Goal: Transaction & Acquisition: Purchase product/service

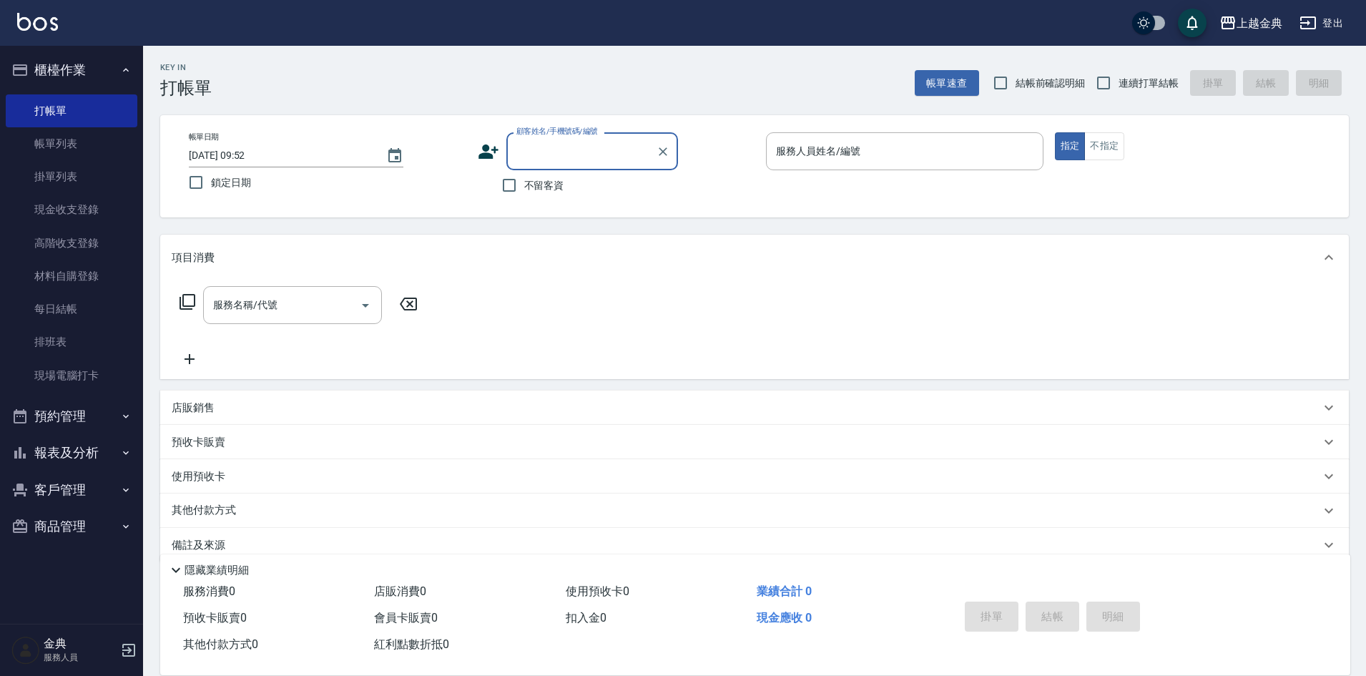
drag, startPoint x: 815, startPoint y: 136, endPoint x: 820, endPoint y: 150, distance: 15.4
click at [816, 139] on div "服務人員姓名/編號" at bounding box center [904, 151] width 277 height 38
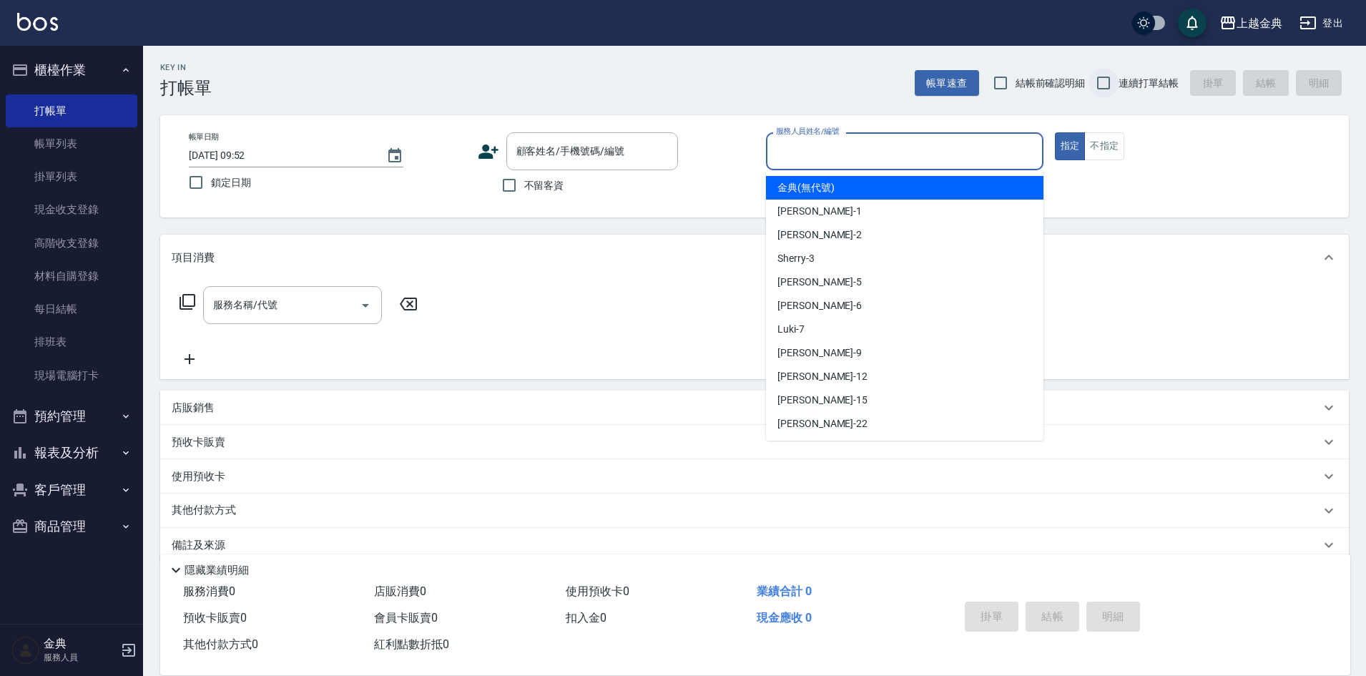
click at [1109, 86] on input "連續打單結帳" at bounding box center [1103, 83] width 30 height 30
checkbox input "true"
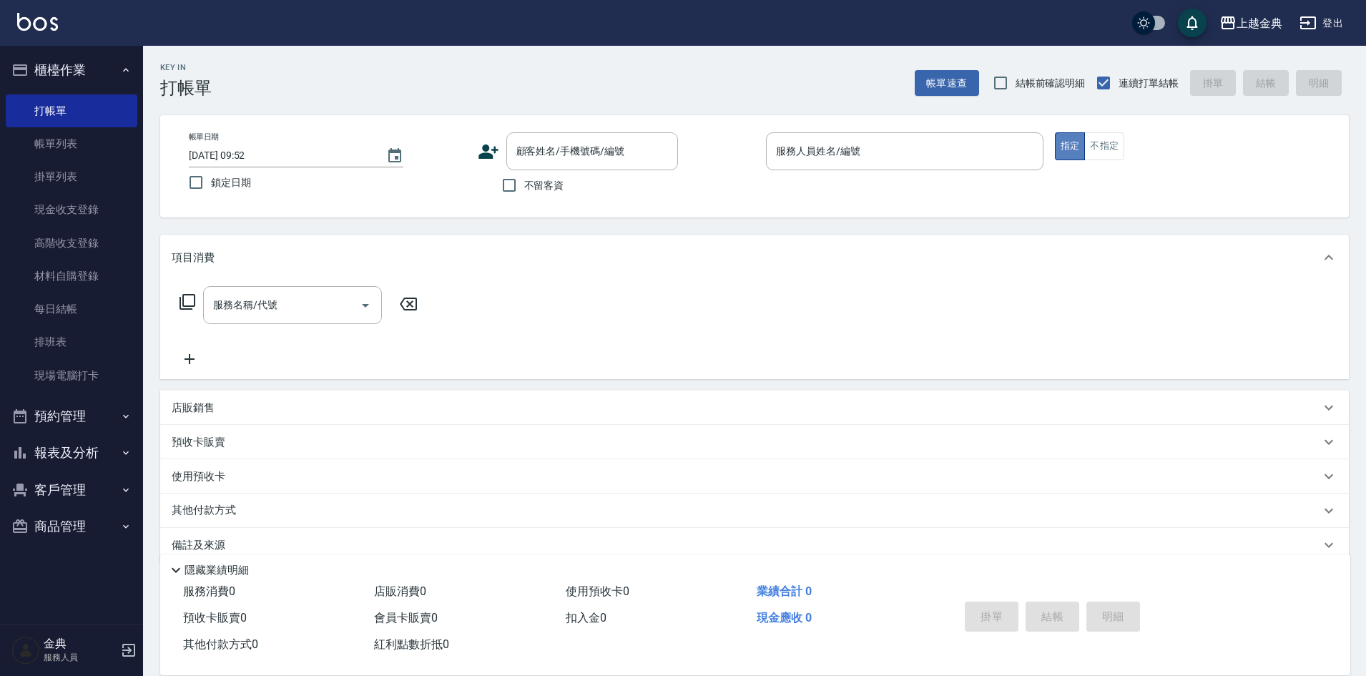
click at [1081, 140] on button "指定" at bounding box center [1070, 146] width 31 height 28
click at [1104, 139] on button "不指定" at bounding box center [1104, 146] width 40 height 28
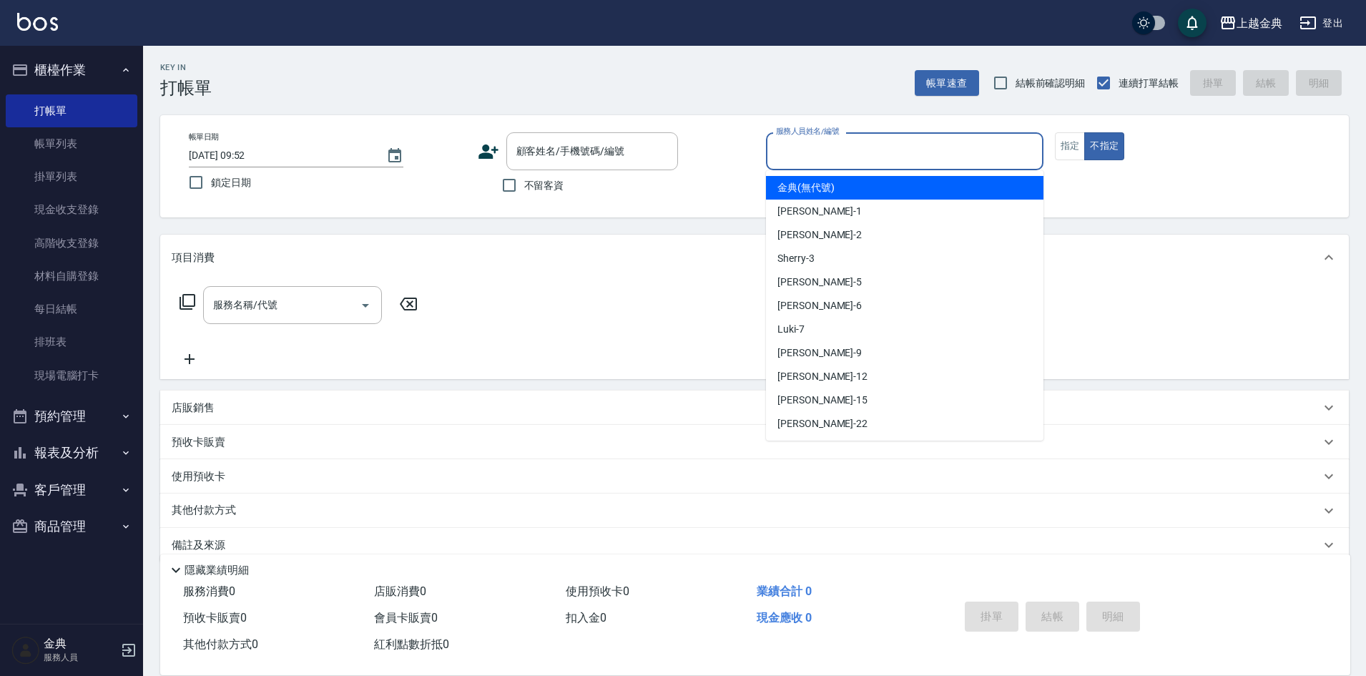
click at [903, 164] on input "服務人員姓名/編號" at bounding box center [904, 151] width 265 height 25
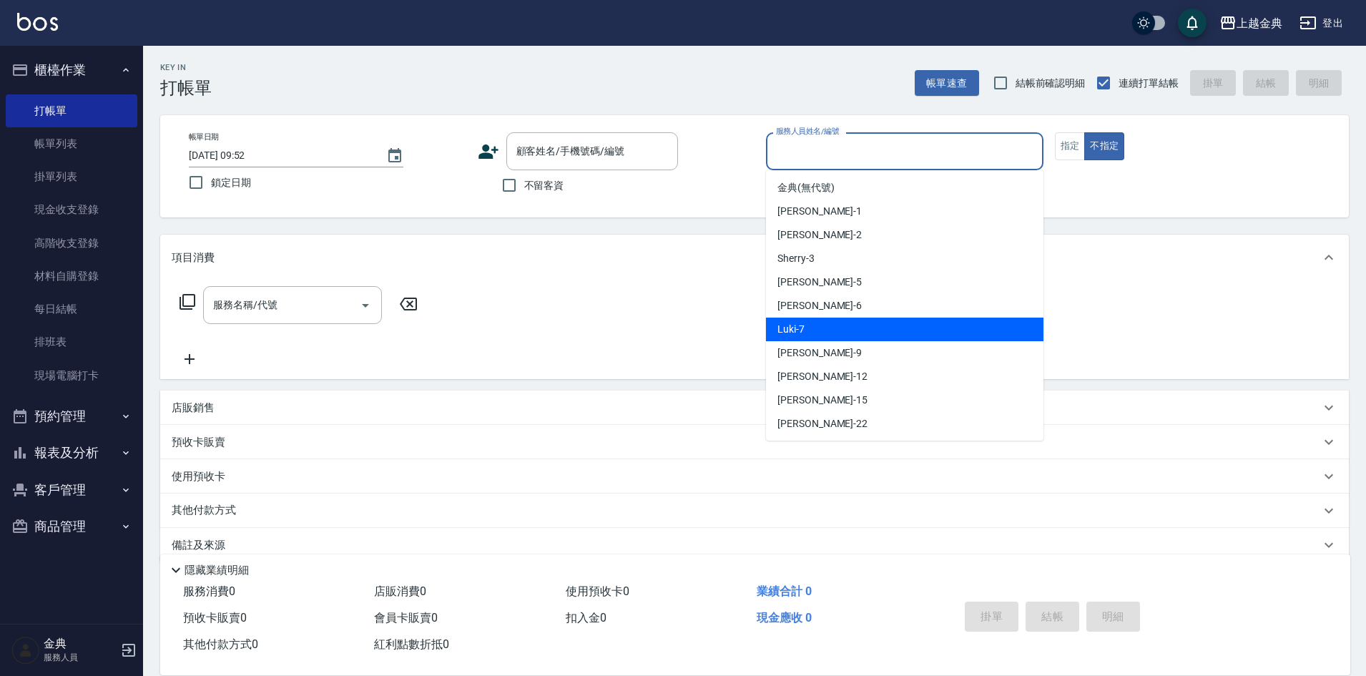
click at [816, 320] on div "Luki -7" at bounding box center [904, 330] width 277 height 24
type input "Luki-7"
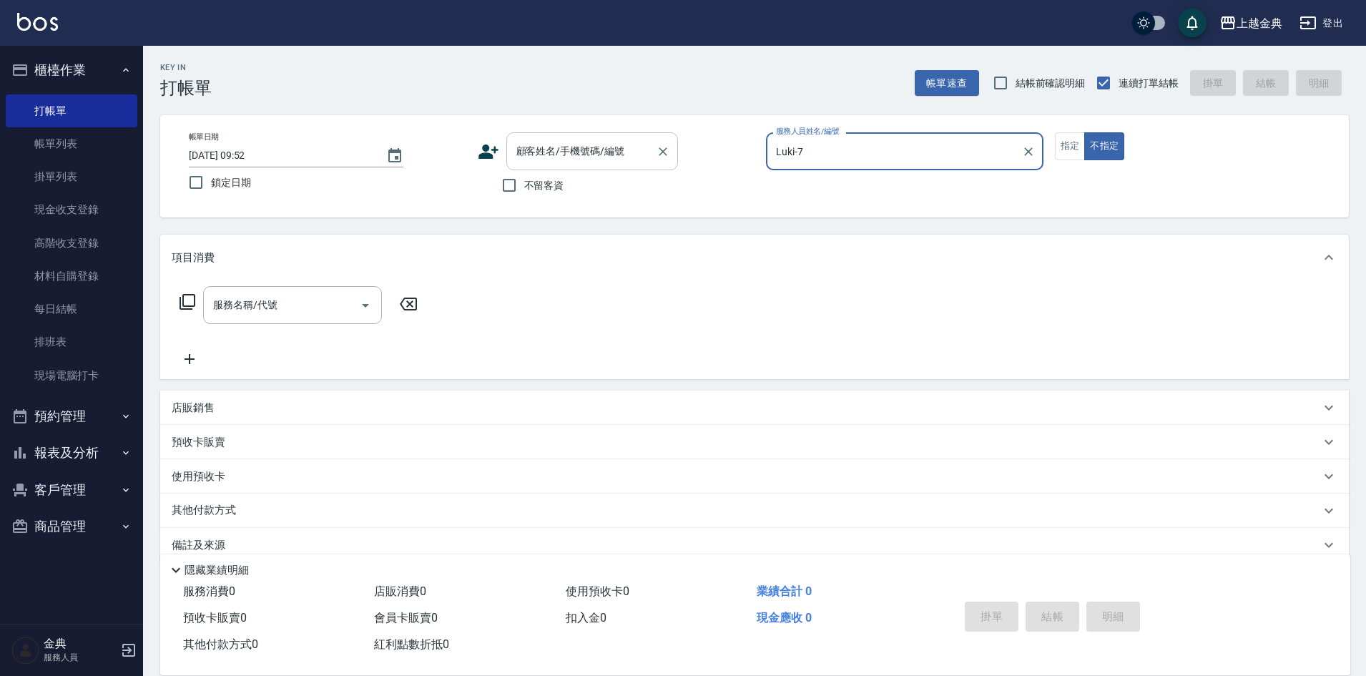
click at [561, 161] on input "顧客姓名/手機號碼/編號" at bounding box center [581, 151] width 137 height 25
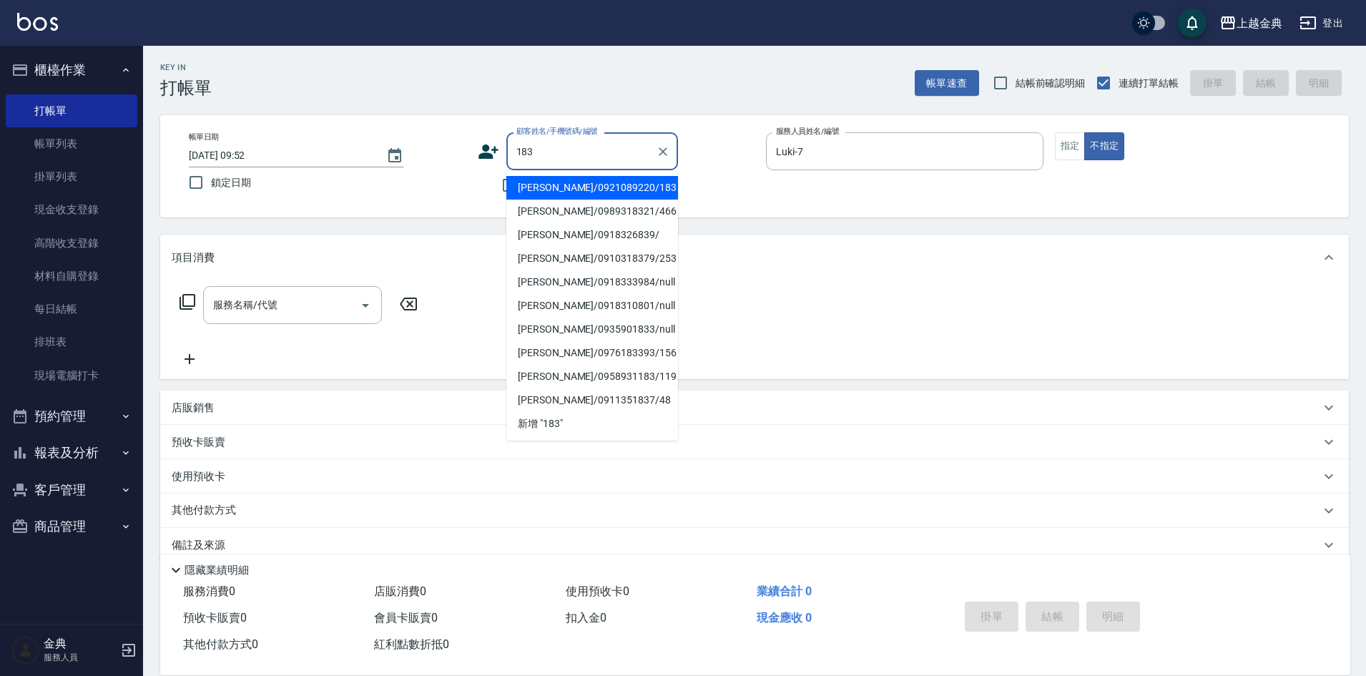
click at [558, 192] on li "[PERSON_NAME]/0921089220/183" at bounding box center [592, 188] width 172 height 24
type input "[PERSON_NAME]/0921089220/183"
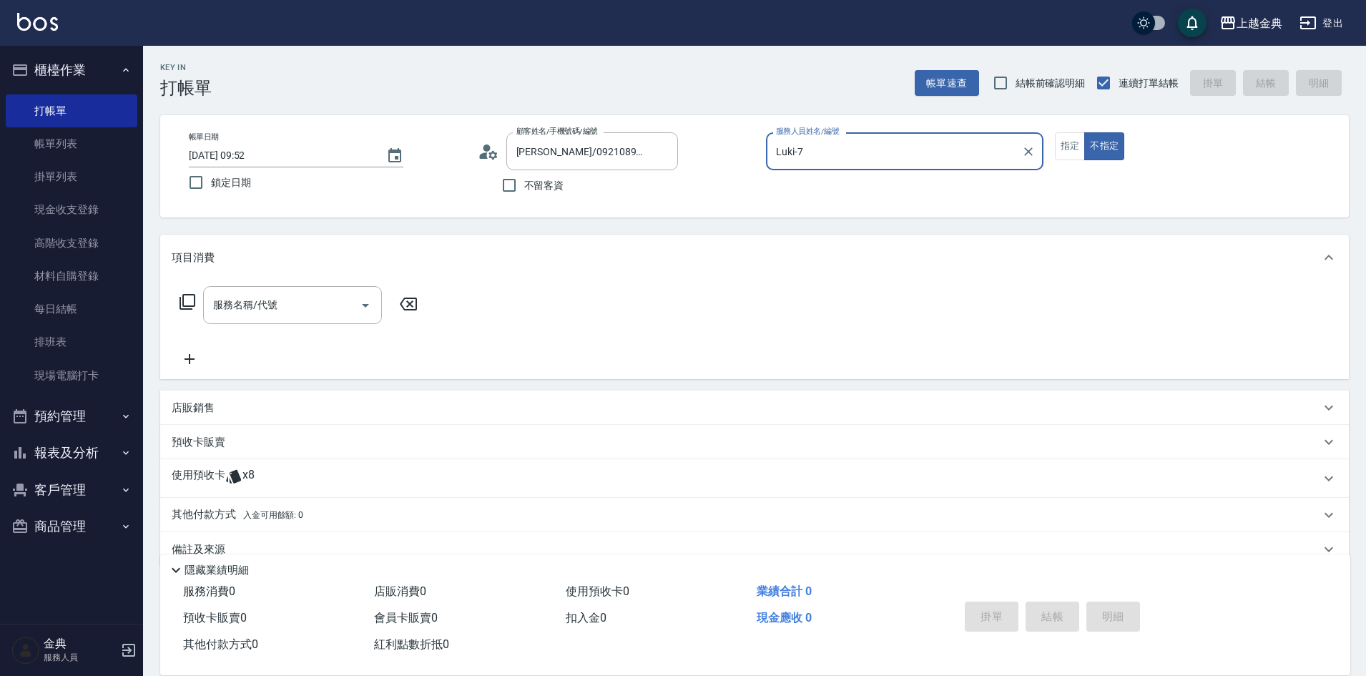
click at [216, 470] on p "使用預收卡" at bounding box center [199, 478] width 54 height 21
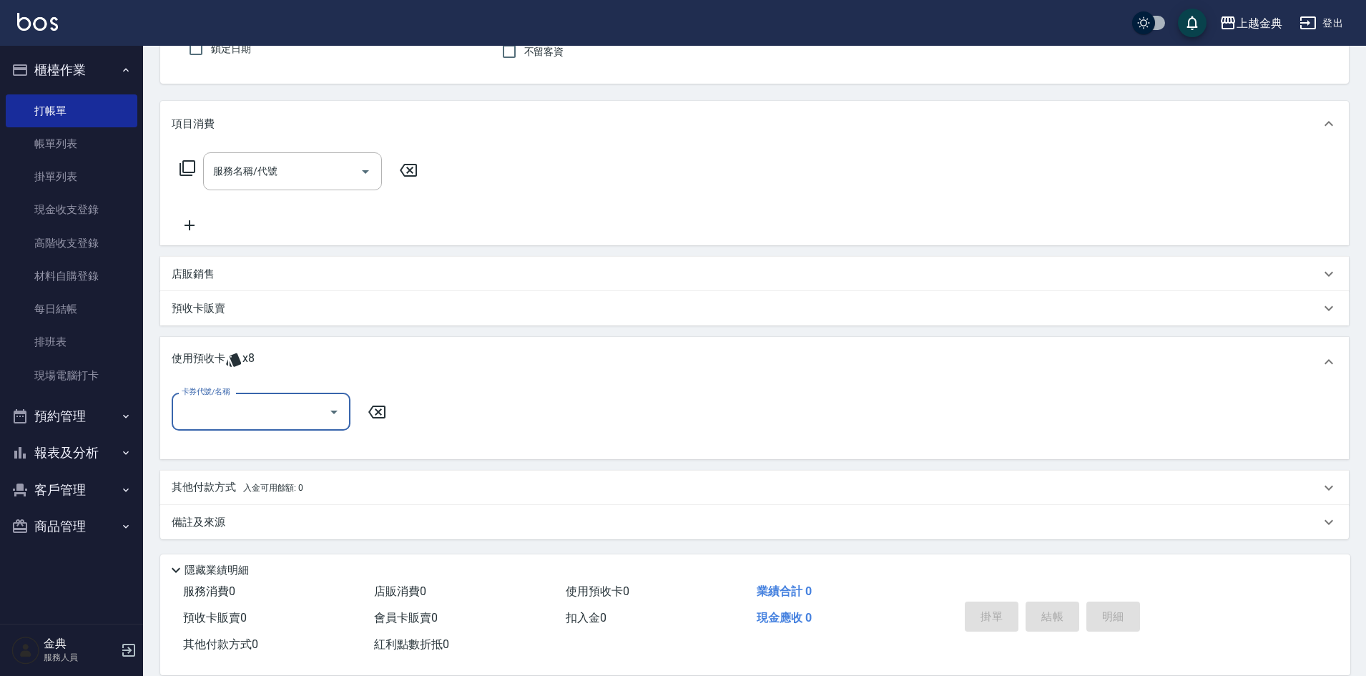
scroll to position [134, 0]
click at [215, 418] on input "卡券代號/名稱" at bounding box center [250, 410] width 144 height 25
drag, startPoint x: 241, startPoint y: 470, endPoint x: 248, endPoint y: 471, distance: 7.2
click at [241, 470] on div "頭皮3次 剩餘1張" at bounding box center [261, 471] width 179 height 24
type input "頭皮3次"
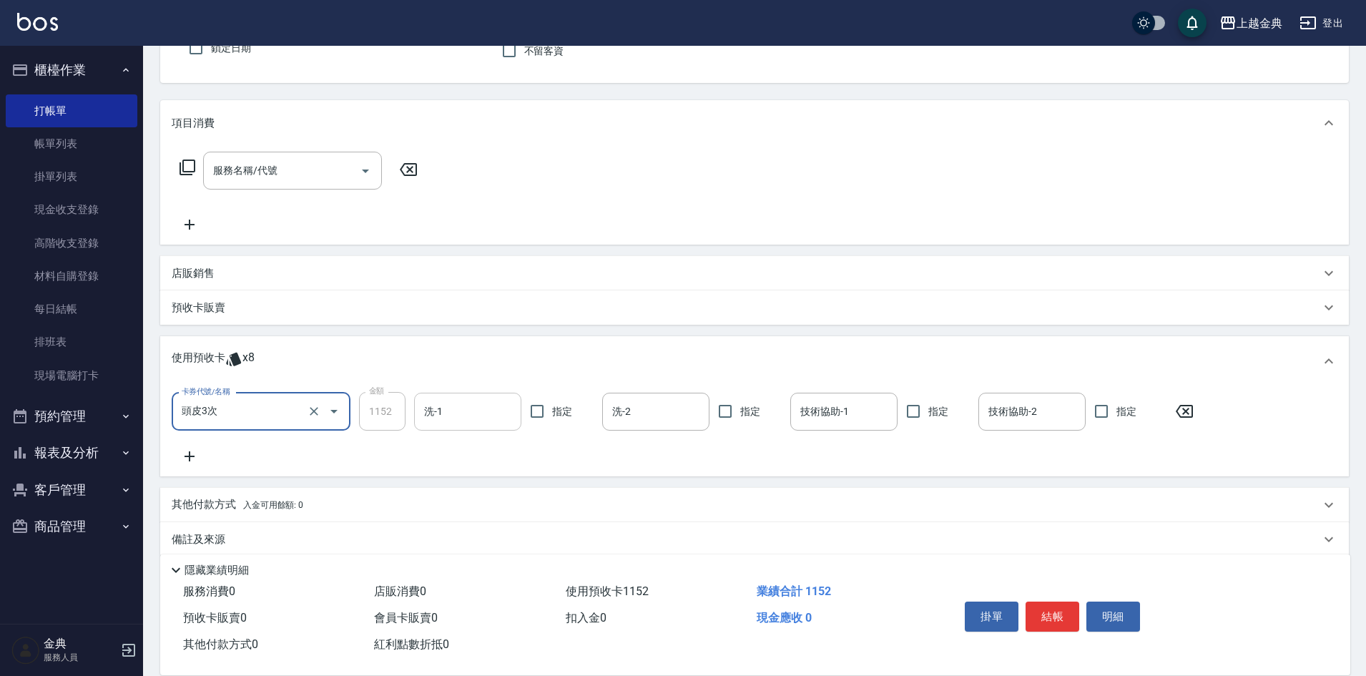
click at [438, 416] on input "洗-1" at bounding box center [468, 411] width 94 height 25
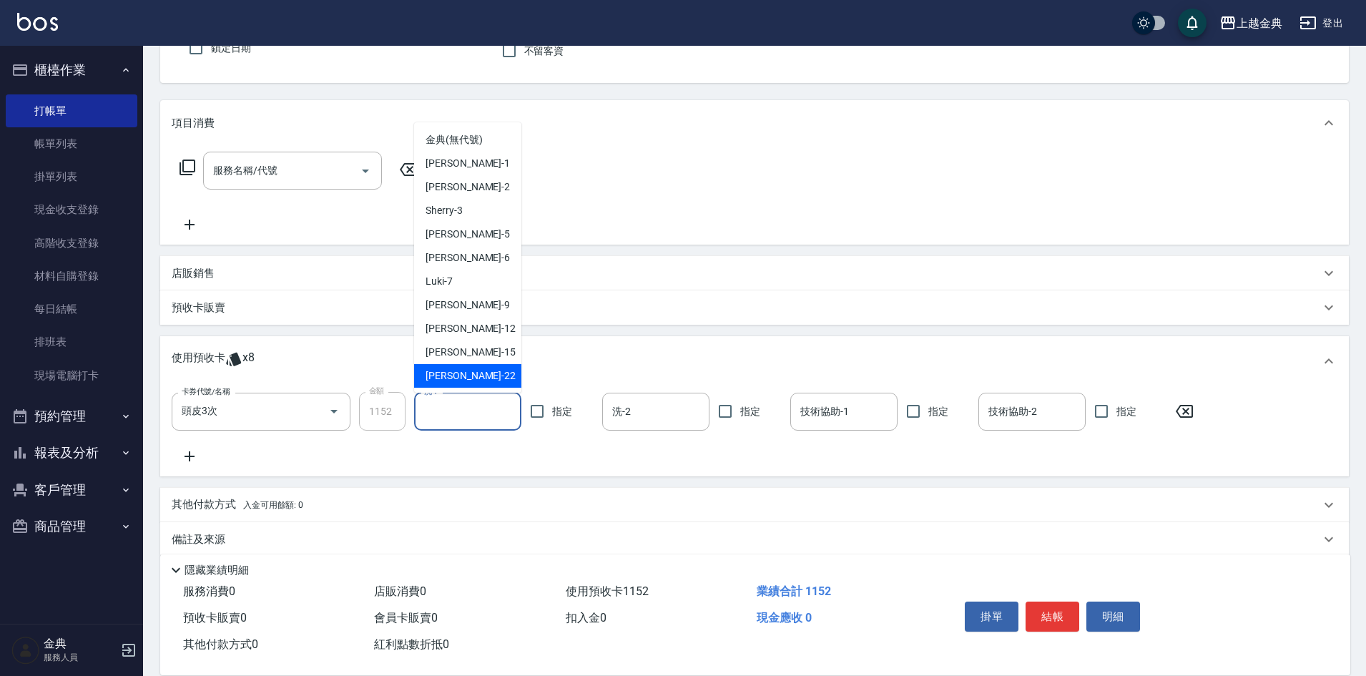
click at [457, 380] on div "[PERSON_NAME] -22" at bounding box center [467, 376] width 107 height 24
type input "[PERSON_NAME]-22"
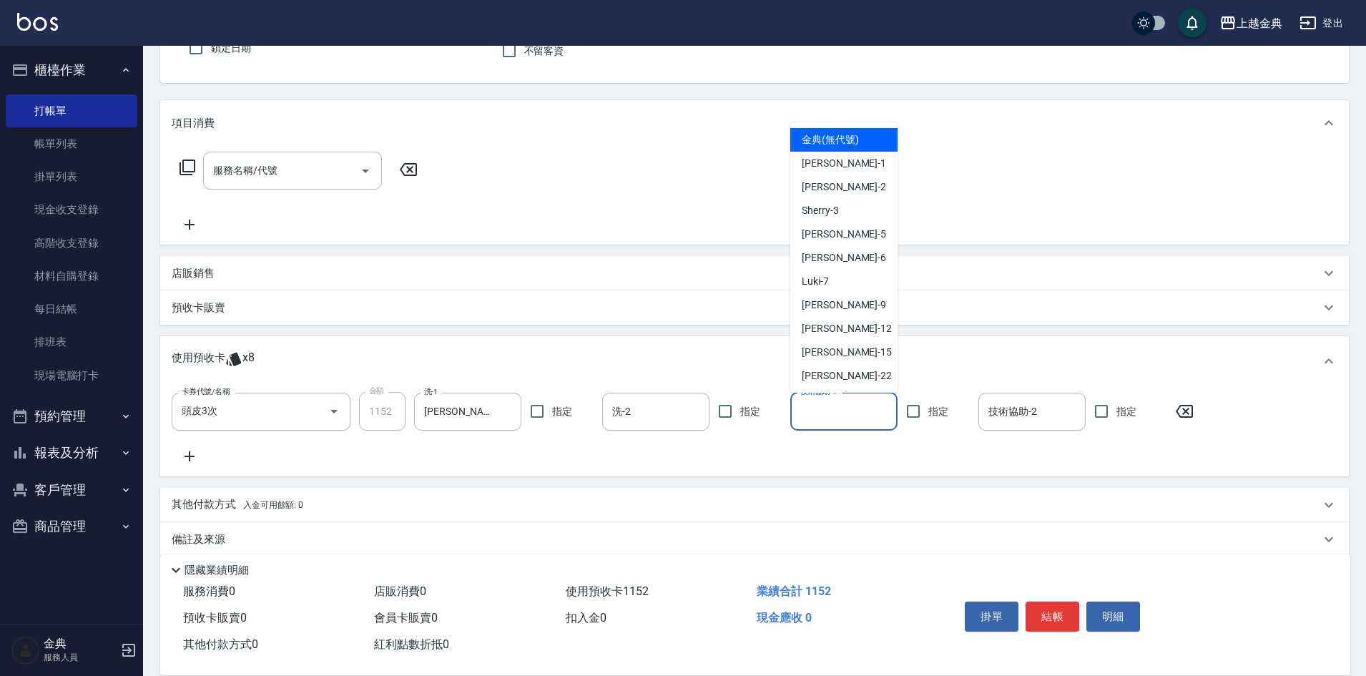
click at [845, 405] on input "技術協助-1" at bounding box center [844, 411] width 94 height 25
click at [840, 374] on div "[PERSON_NAME] -22" at bounding box center [843, 376] width 107 height 24
type input "[PERSON_NAME]-22"
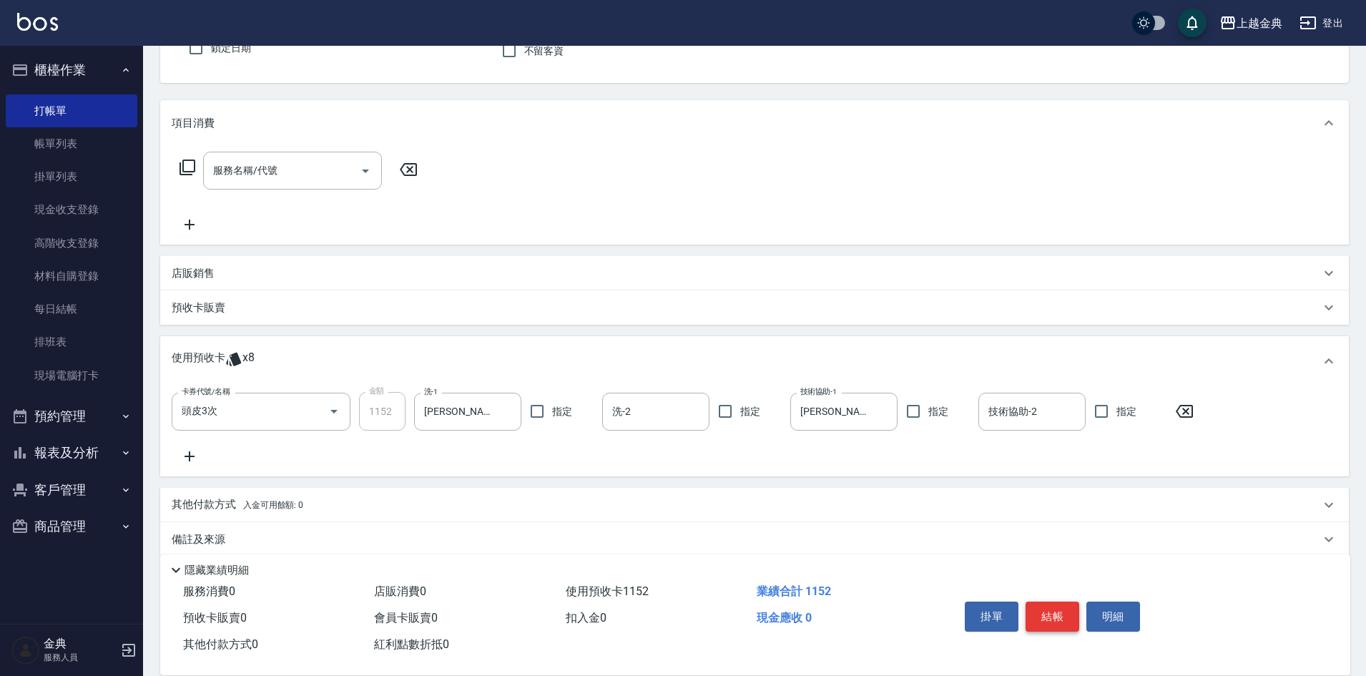
click at [1045, 601] on button "結帳" at bounding box center [1053, 616] width 54 height 30
type input "[DATE] 11:55"
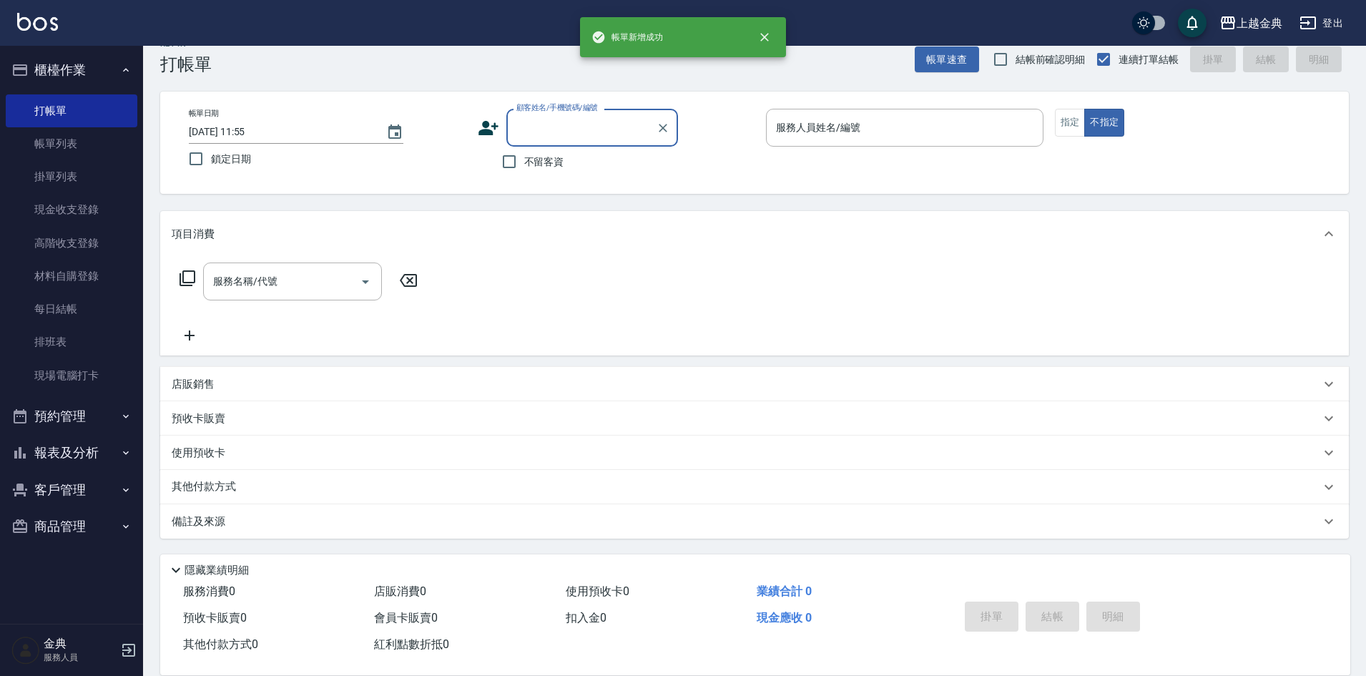
scroll to position [24, 0]
drag, startPoint x: 849, startPoint y: 125, endPoint x: 849, endPoint y: 145, distance: 20.0
click at [849, 127] on input "服務人員姓名/編號" at bounding box center [904, 127] width 265 height 25
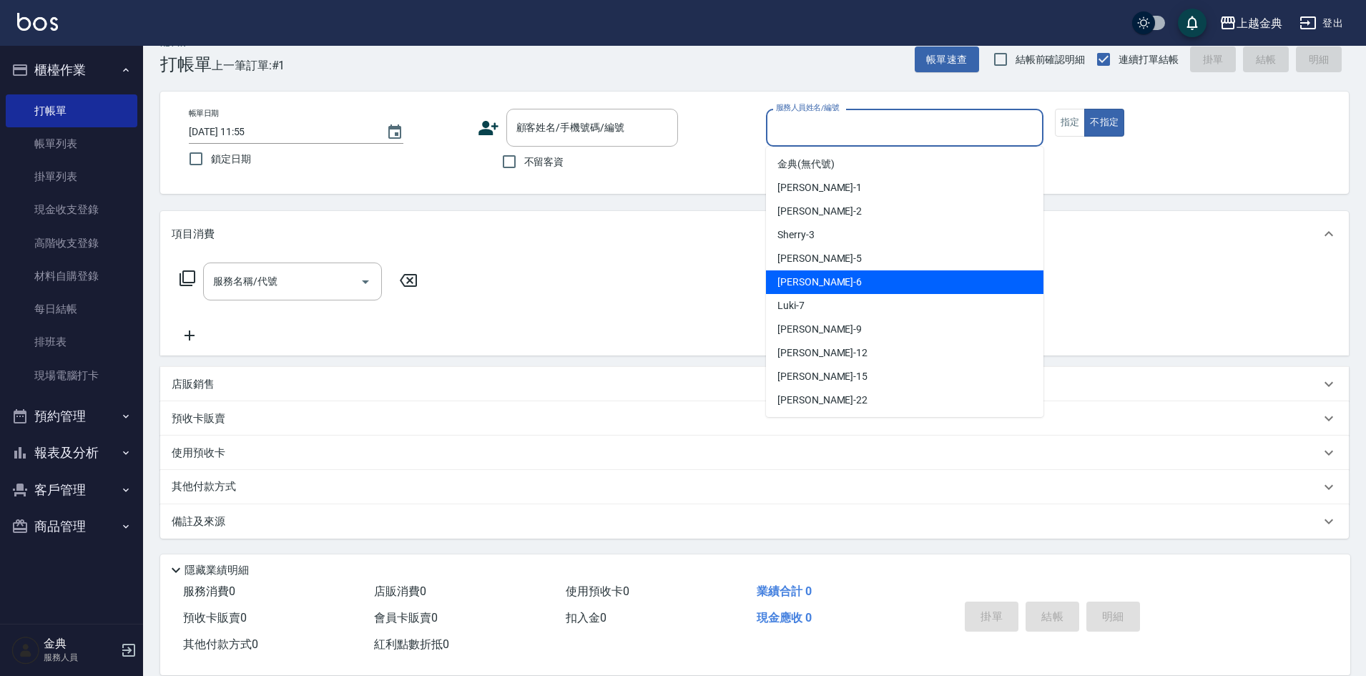
click at [835, 283] on div "[PERSON_NAME] -6" at bounding box center [904, 282] width 277 height 24
type input "[PERSON_NAME]-6"
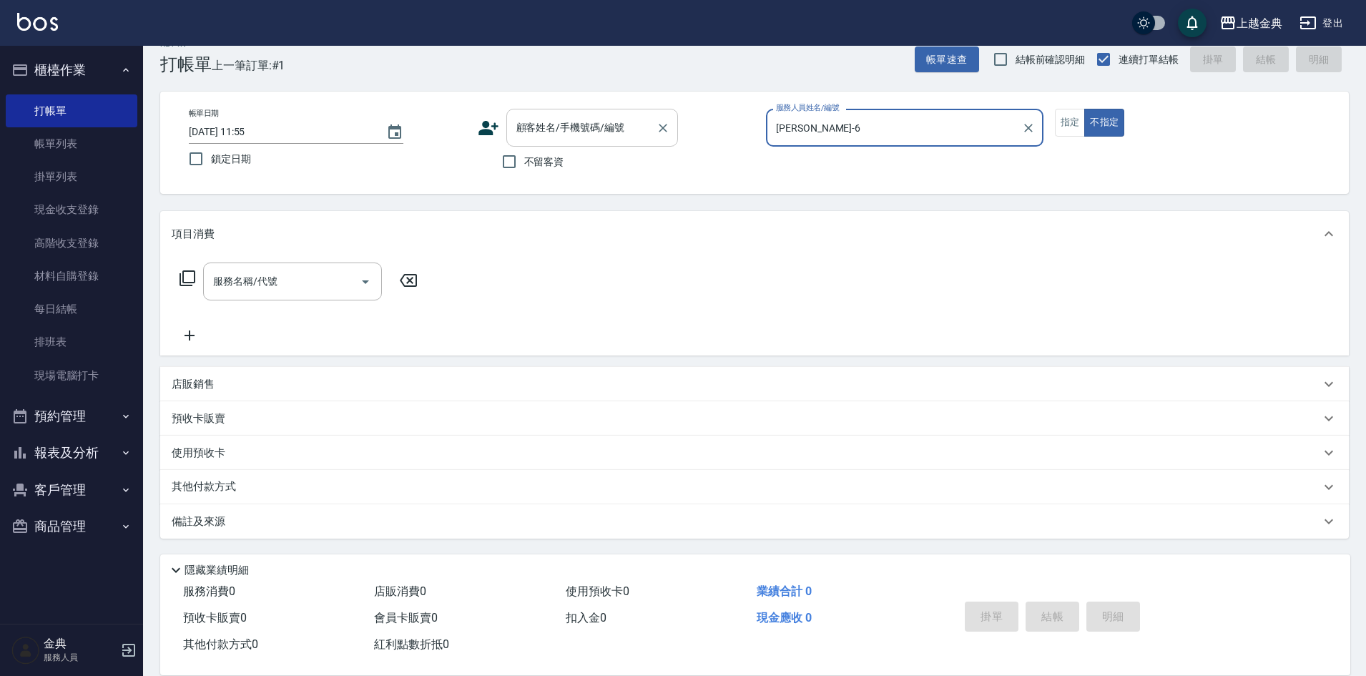
click at [546, 161] on span "不留客資" at bounding box center [544, 161] width 40 height 15
click at [524, 161] on input "不留客資" at bounding box center [509, 162] width 30 height 30
checkbox input "true"
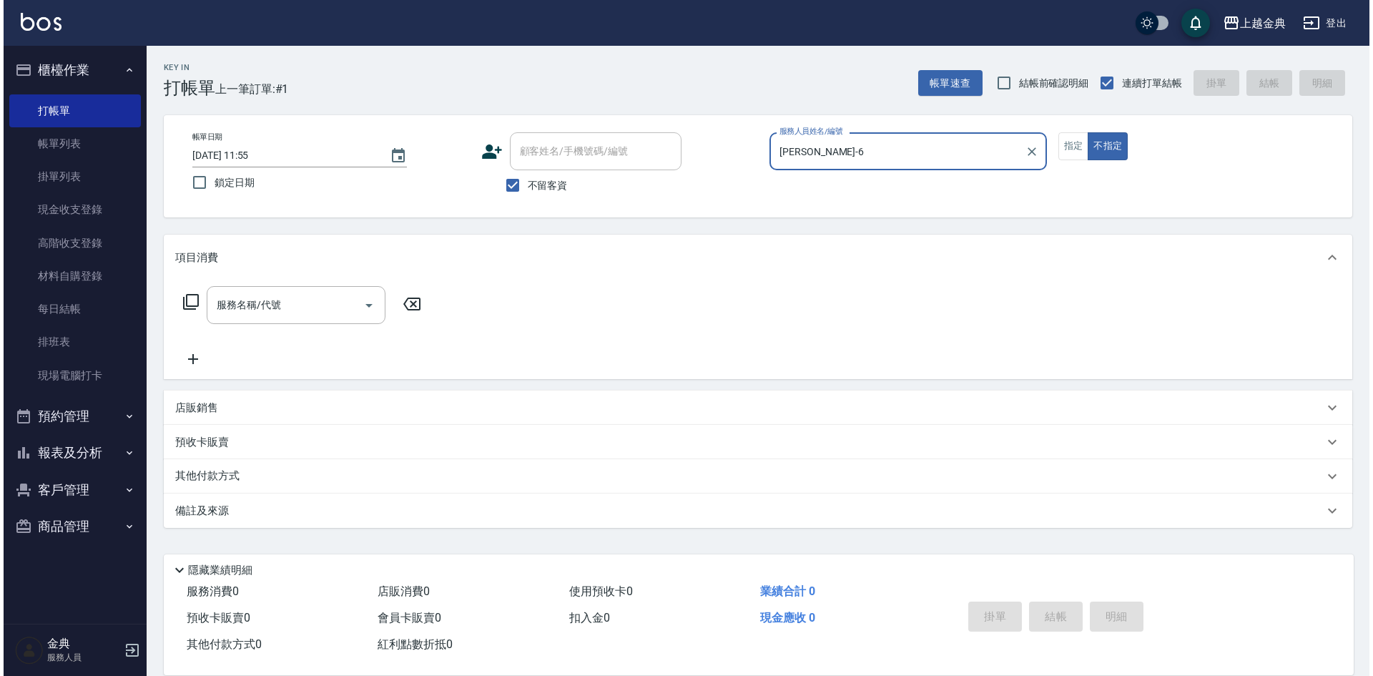
scroll to position [0, 0]
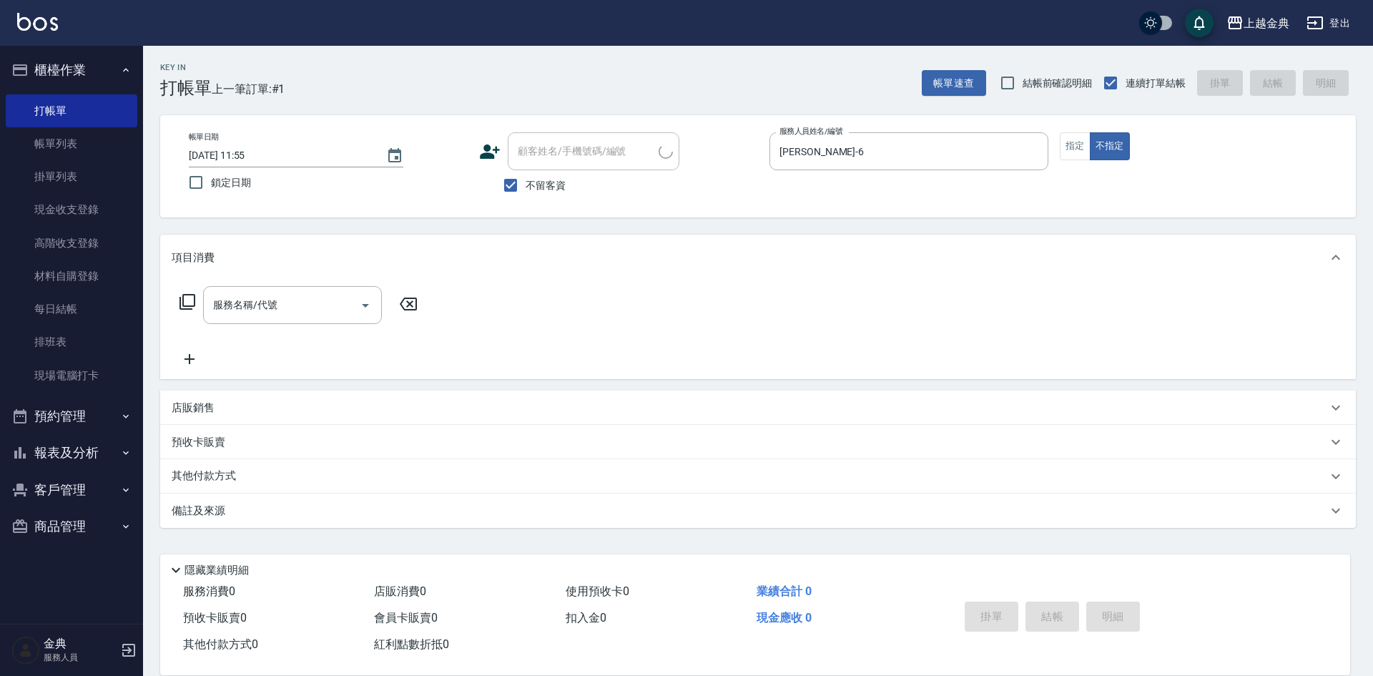
click at [186, 298] on icon at bounding box center [187, 301] width 17 height 17
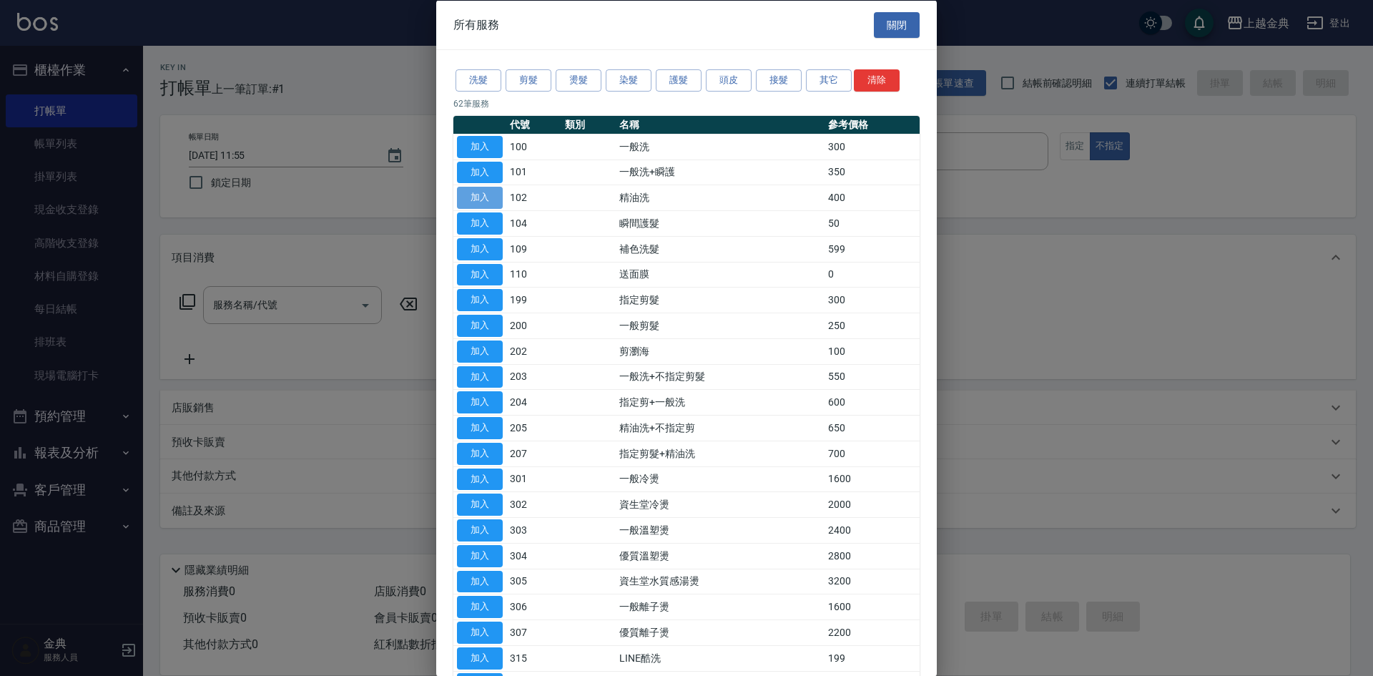
click at [472, 197] on button "加入" at bounding box center [480, 198] width 46 height 22
type input "精油洗(102)"
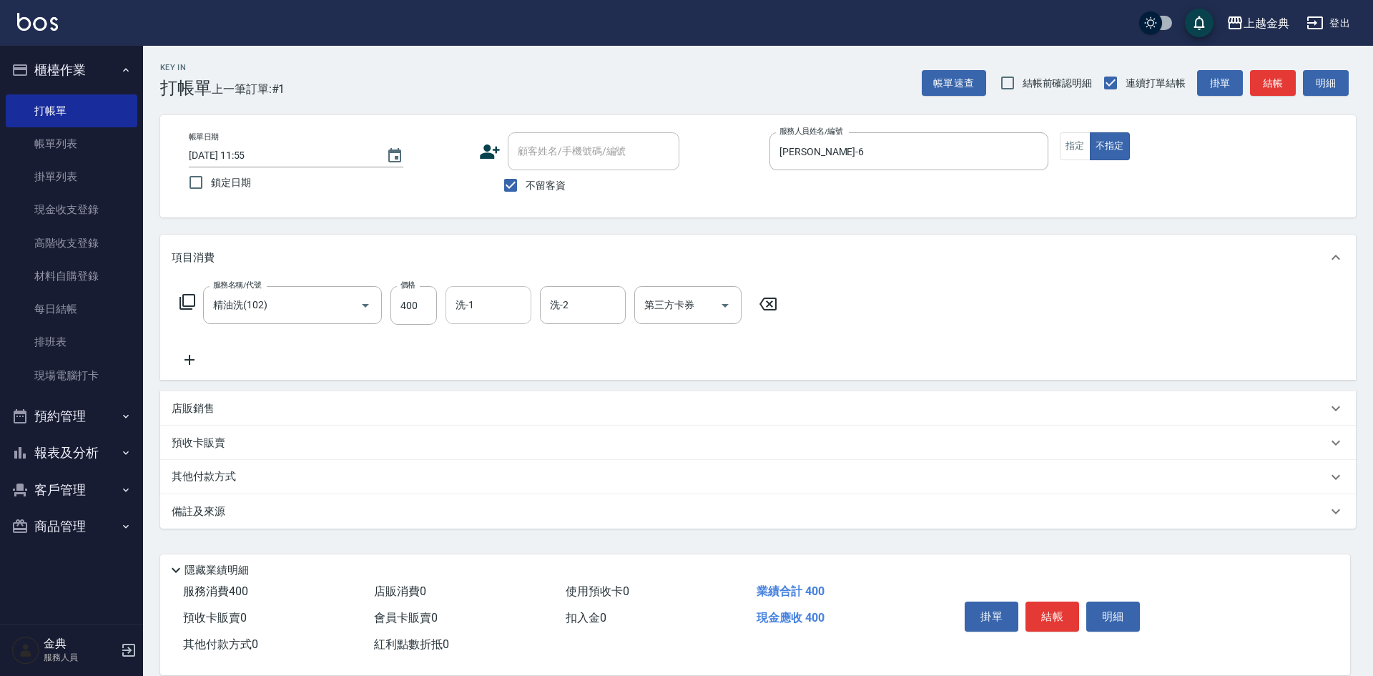
click at [476, 322] on div "洗-1" at bounding box center [489, 305] width 86 height 38
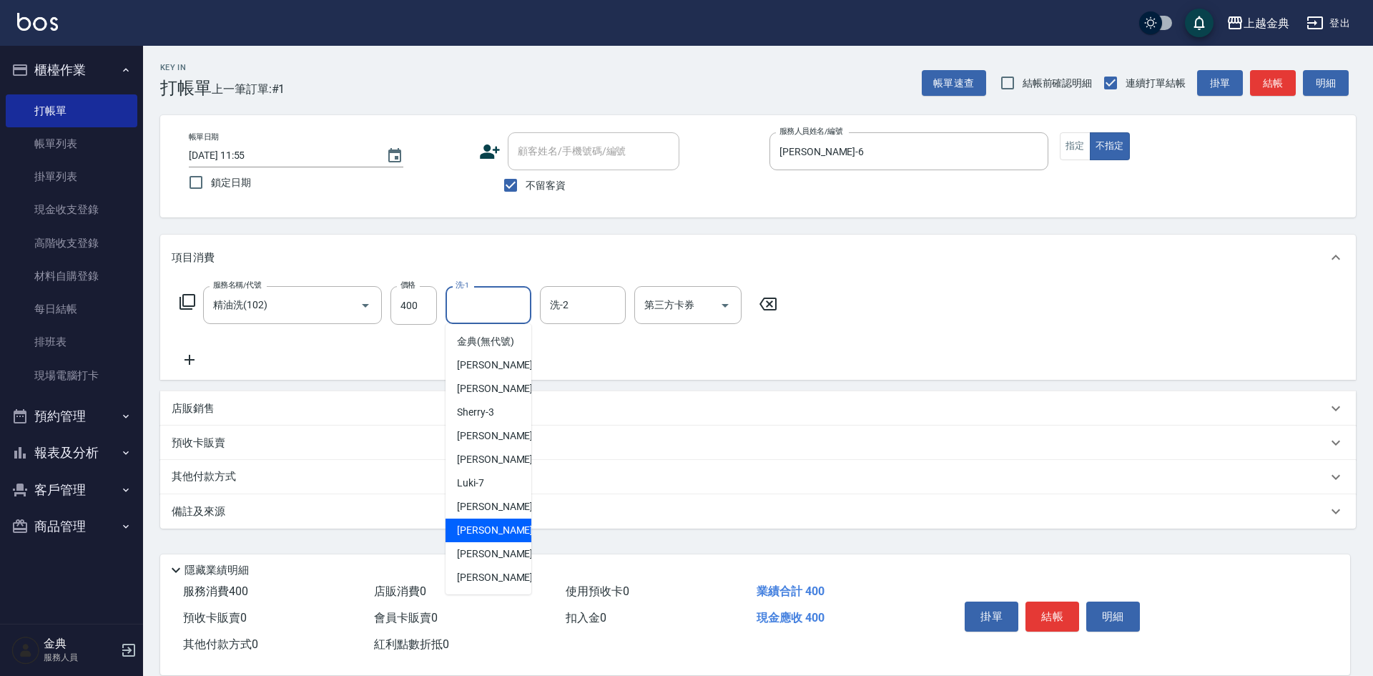
click at [501, 542] on div "[PERSON_NAME]-12" at bounding box center [489, 530] width 86 height 24
type input "[PERSON_NAME]-12"
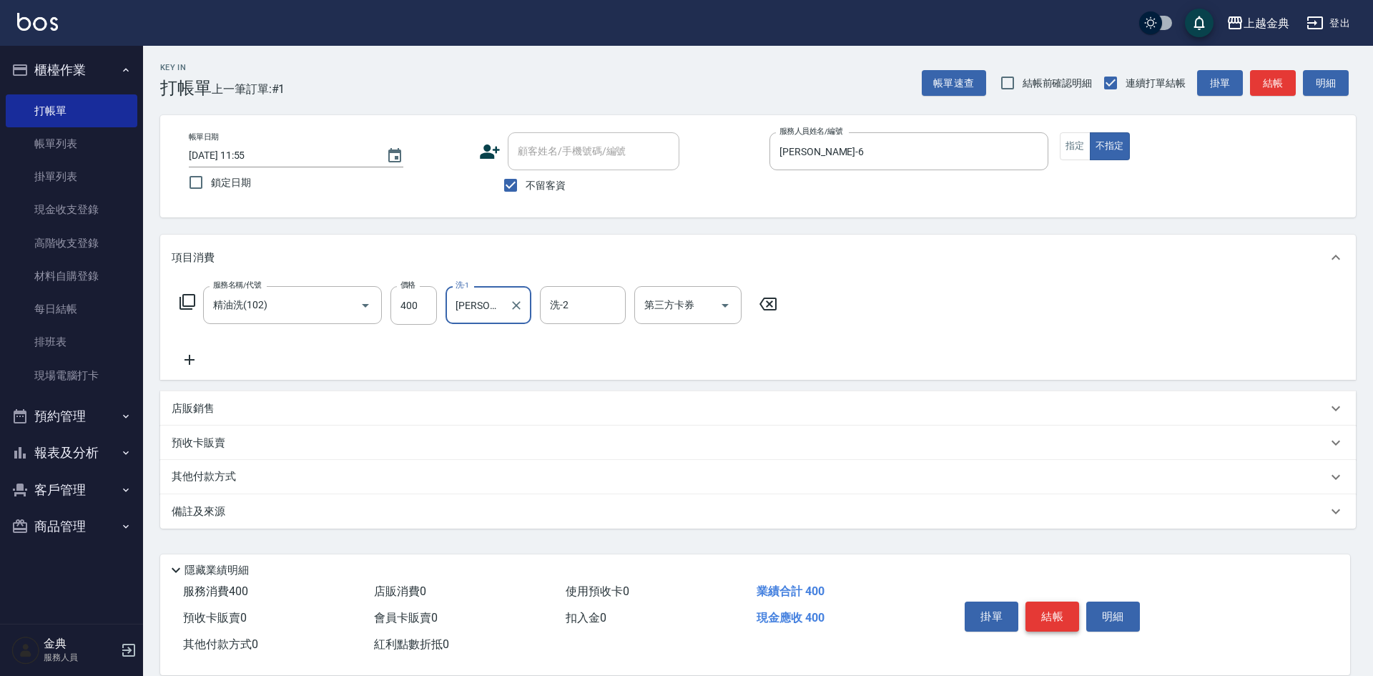
click at [1045, 601] on button "結帳" at bounding box center [1053, 616] width 54 height 30
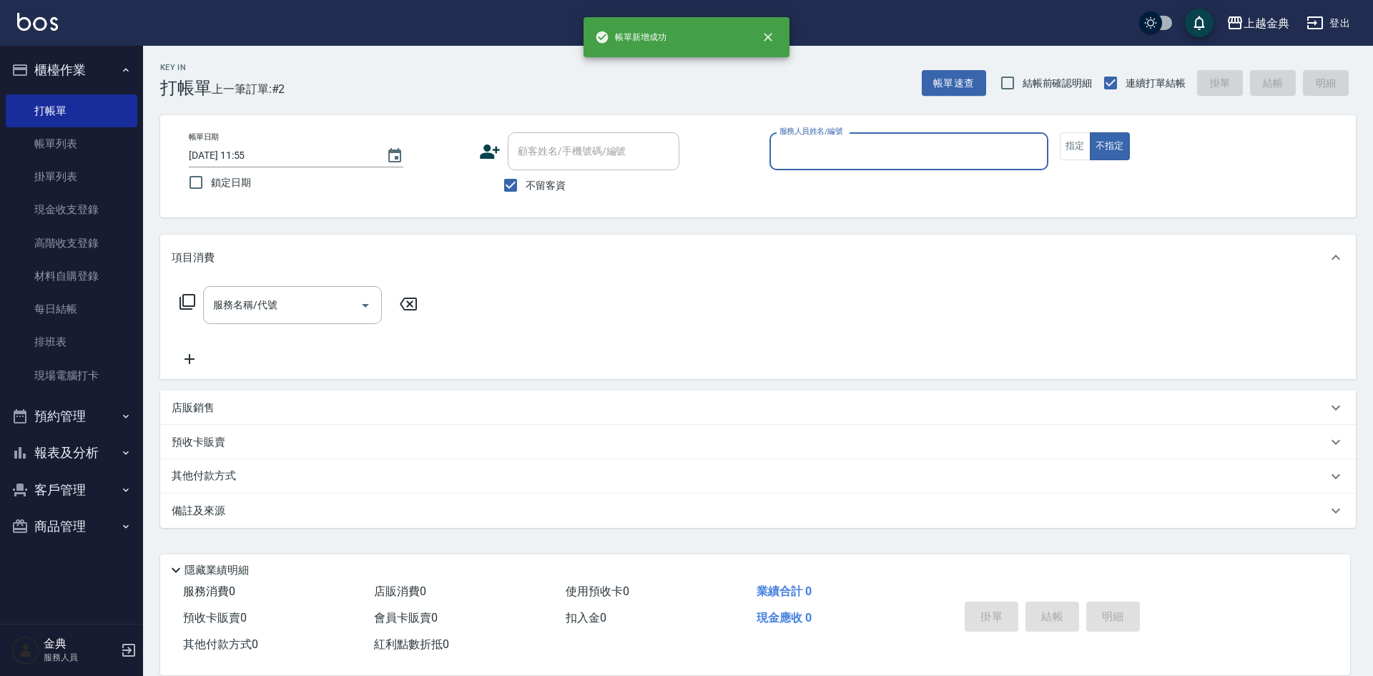
drag, startPoint x: 856, startPoint y: 157, endPoint x: 854, endPoint y: 167, distance: 10.2
click at [856, 156] on input "服務人員姓名/編號" at bounding box center [909, 151] width 266 height 25
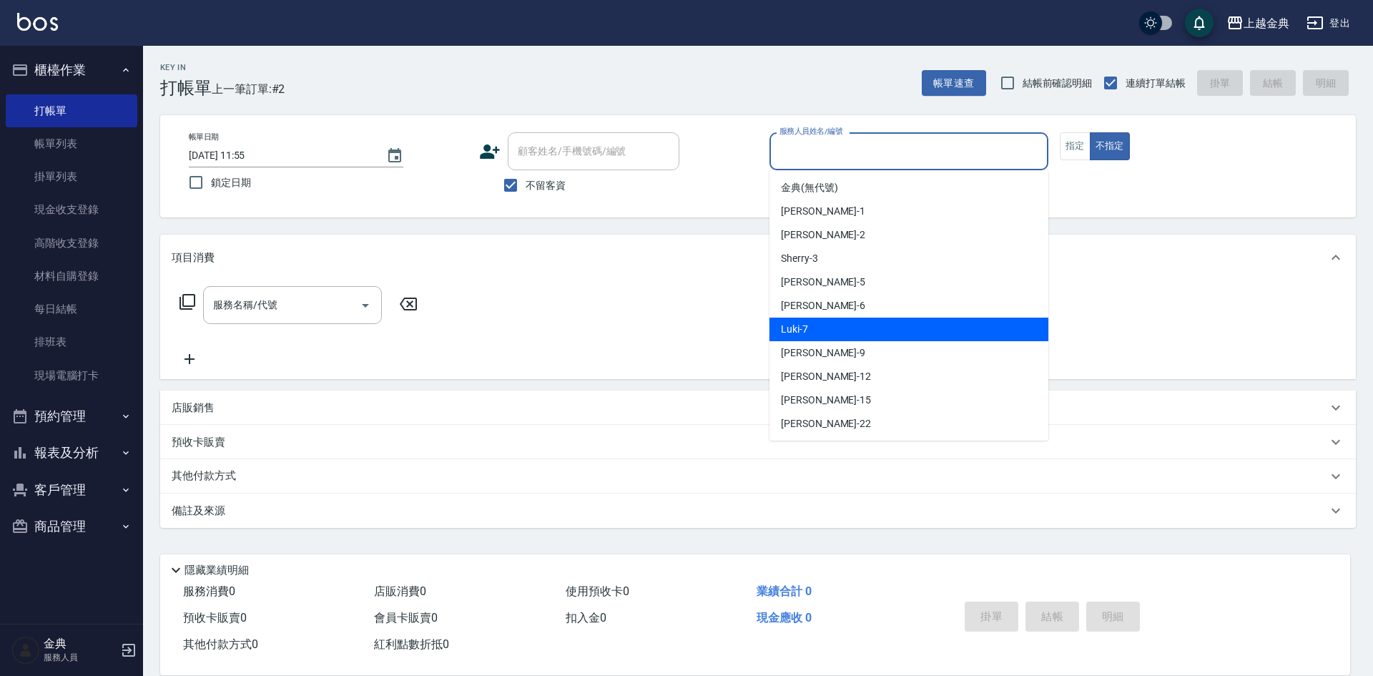
click at [835, 335] on div "Luki -7" at bounding box center [909, 330] width 279 height 24
type input "Luki-7"
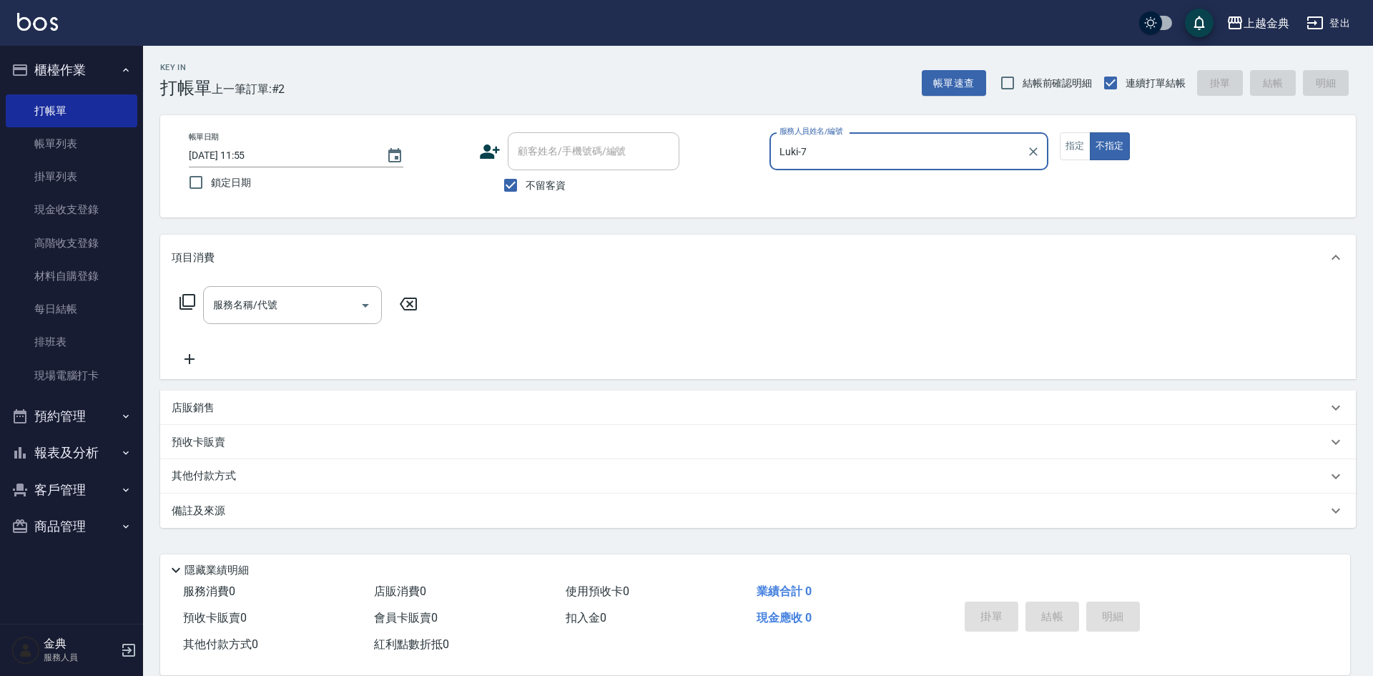
click at [182, 305] on icon at bounding box center [188, 302] width 16 height 16
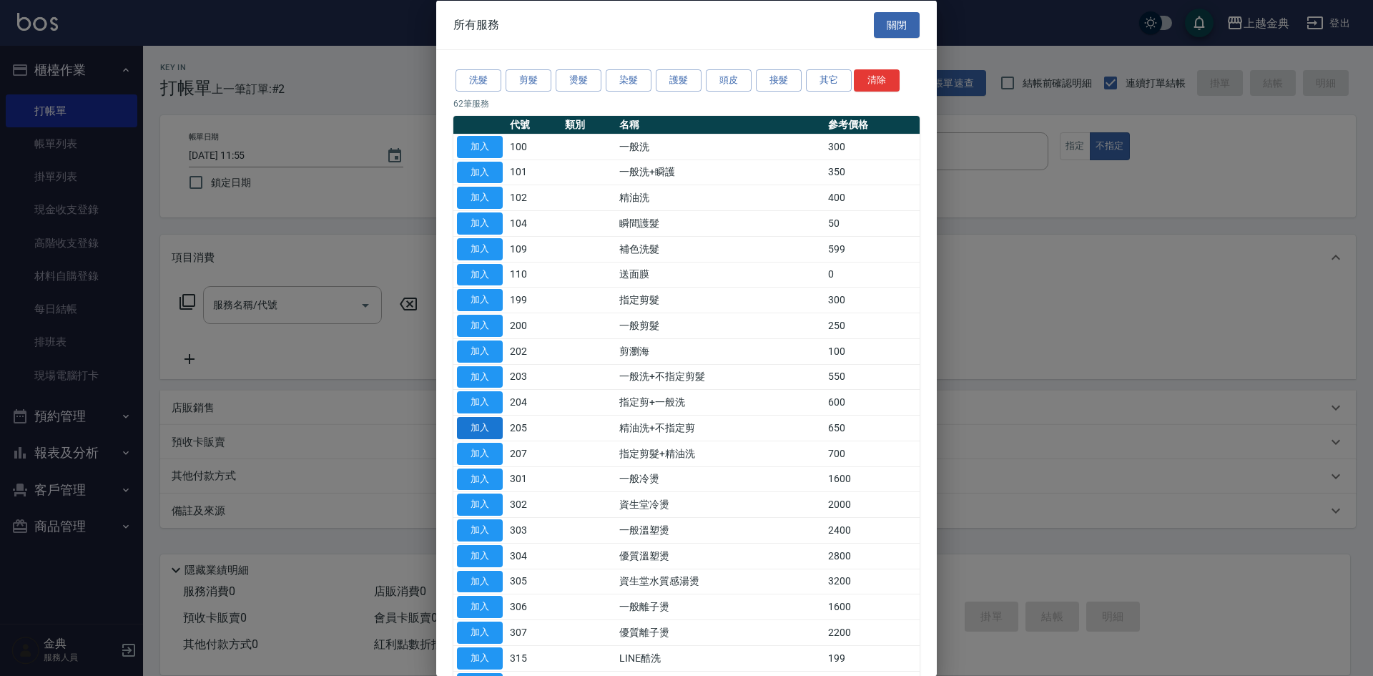
click at [486, 434] on button "加入" at bounding box center [480, 428] width 46 height 22
type input "精油洗+不指定剪(205)"
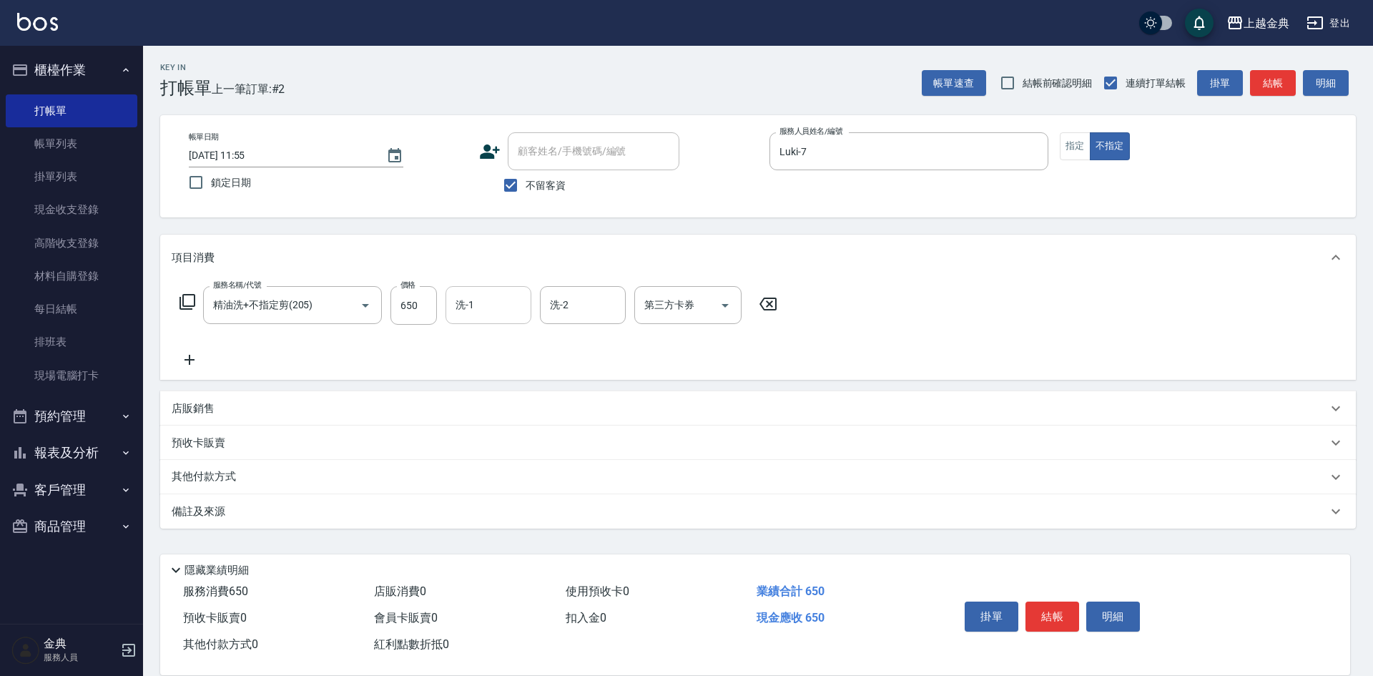
click at [509, 322] on div "洗-1" at bounding box center [489, 305] width 86 height 38
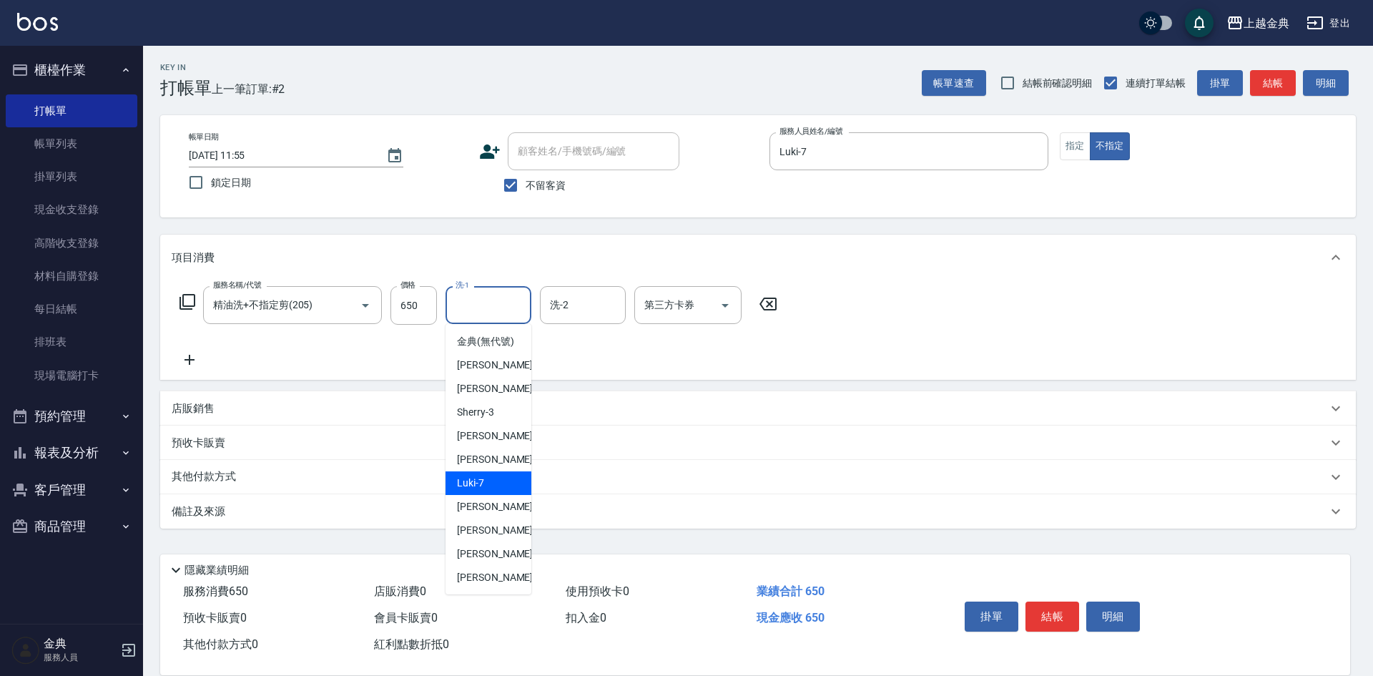
click at [488, 492] on div "Luki -7" at bounding box center [489, 483] width 86 height 24
type input "Luki-7"
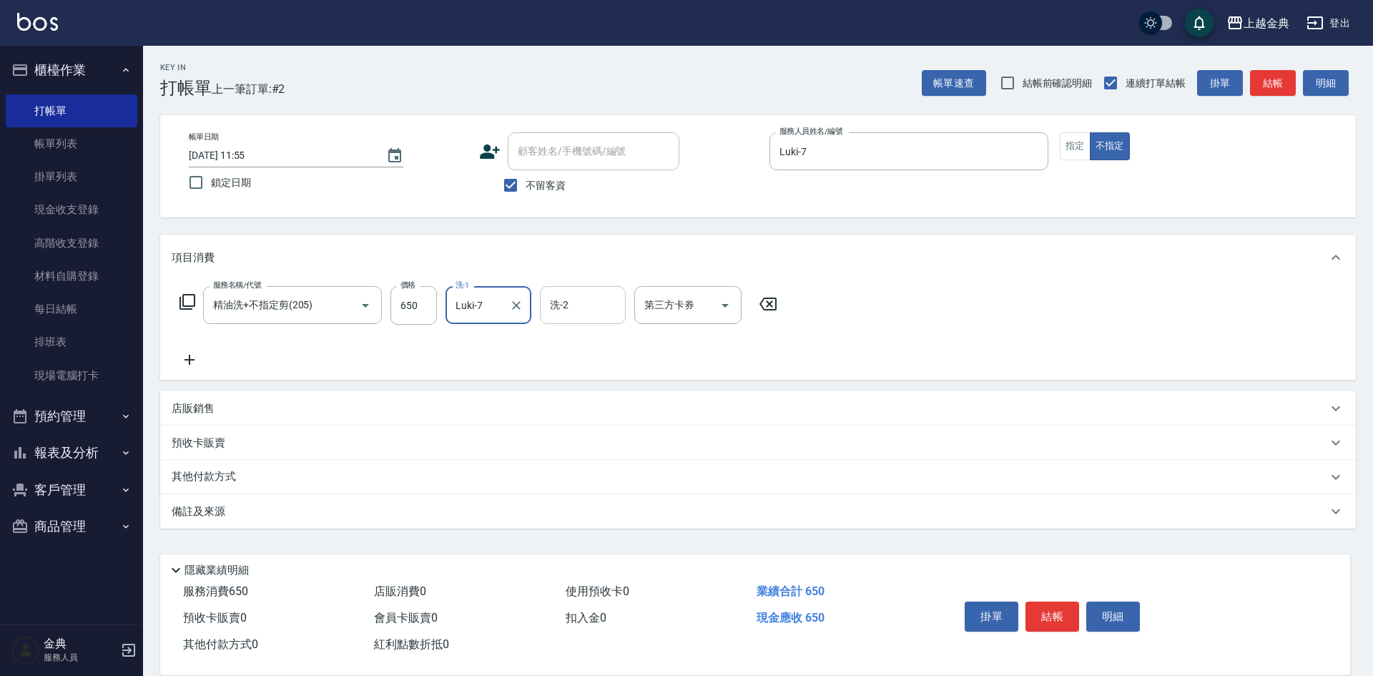
drag, startPoint x: 559, startPoint y: 288, endPoint x: 566, endPoint y: 315, distance: 28.1
click at [560, 288] on div "洗-2" at bounding box center [583, 305] width 86 height 38
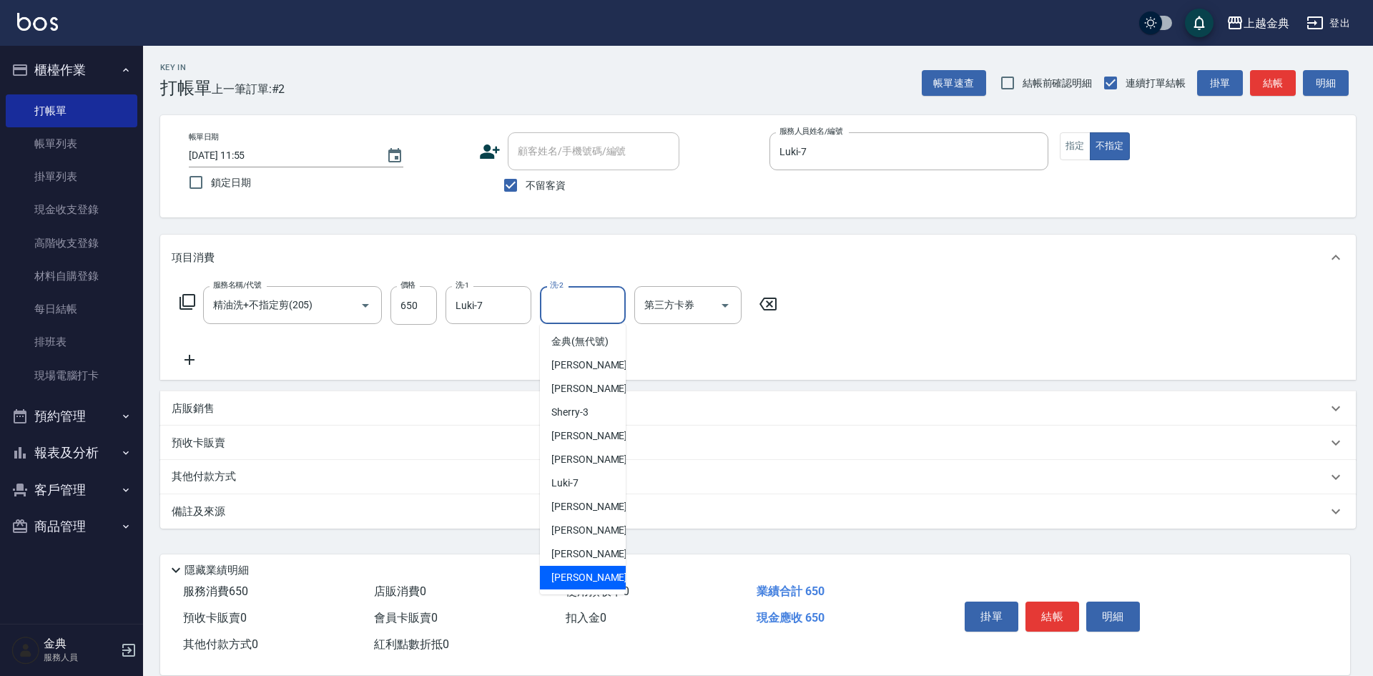
click at [591, 585] on div "[PERSON_NAME] -22" at bounding box center [583, 578] width 86 height 24
type input "[PERSON_NAME]-22"
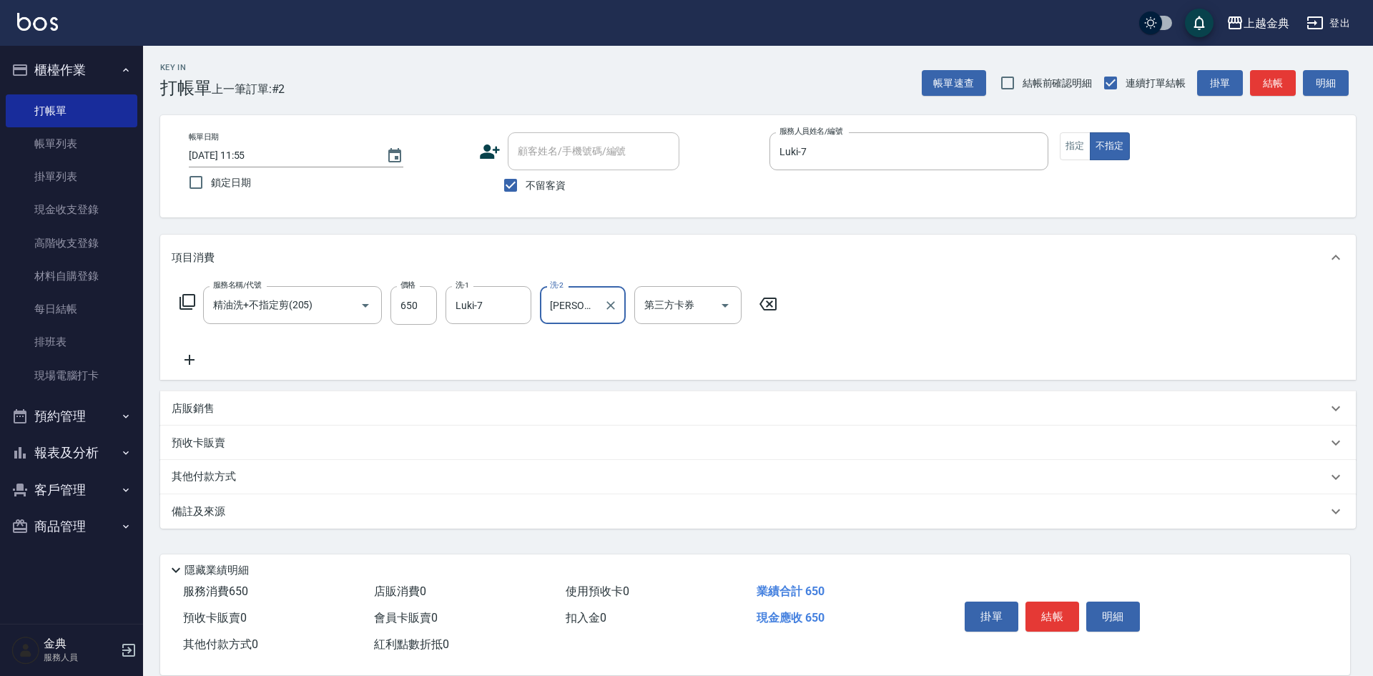
click at [281, 479] on div "其他付款方式" at bounding box center [750, 477] width 1156 height 16
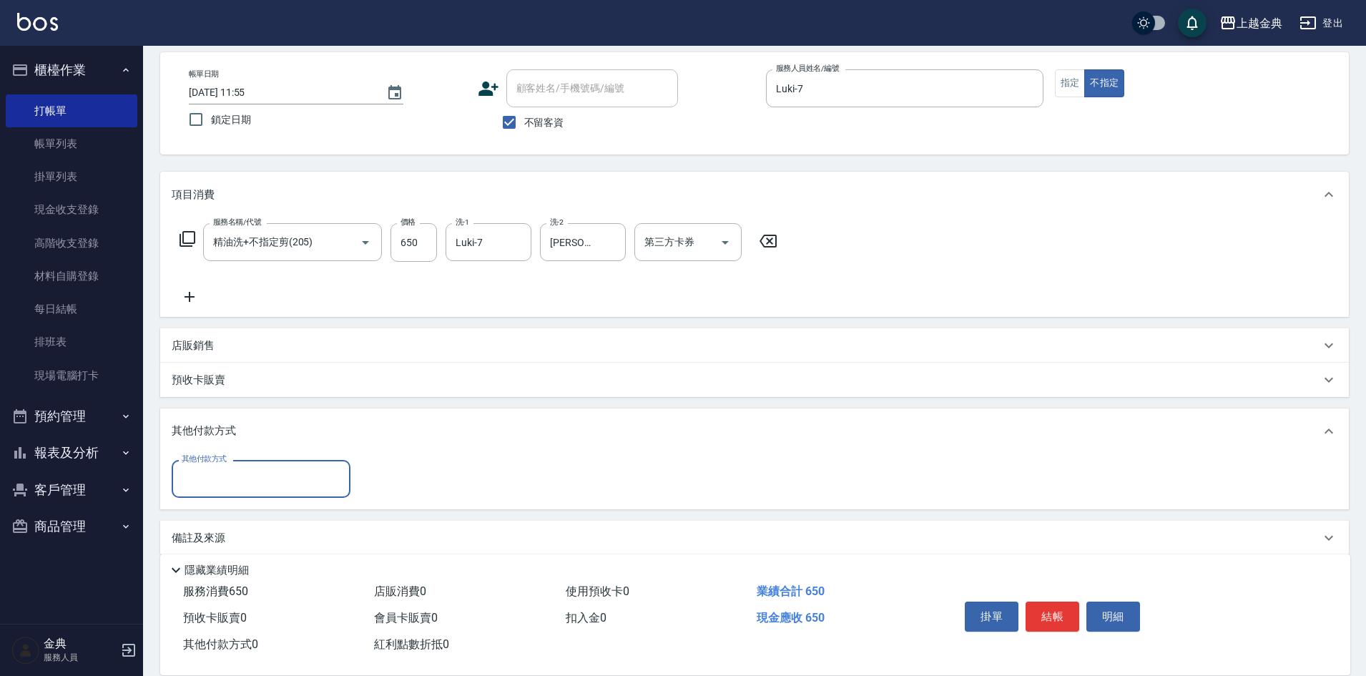
scroll to position [79, 0]
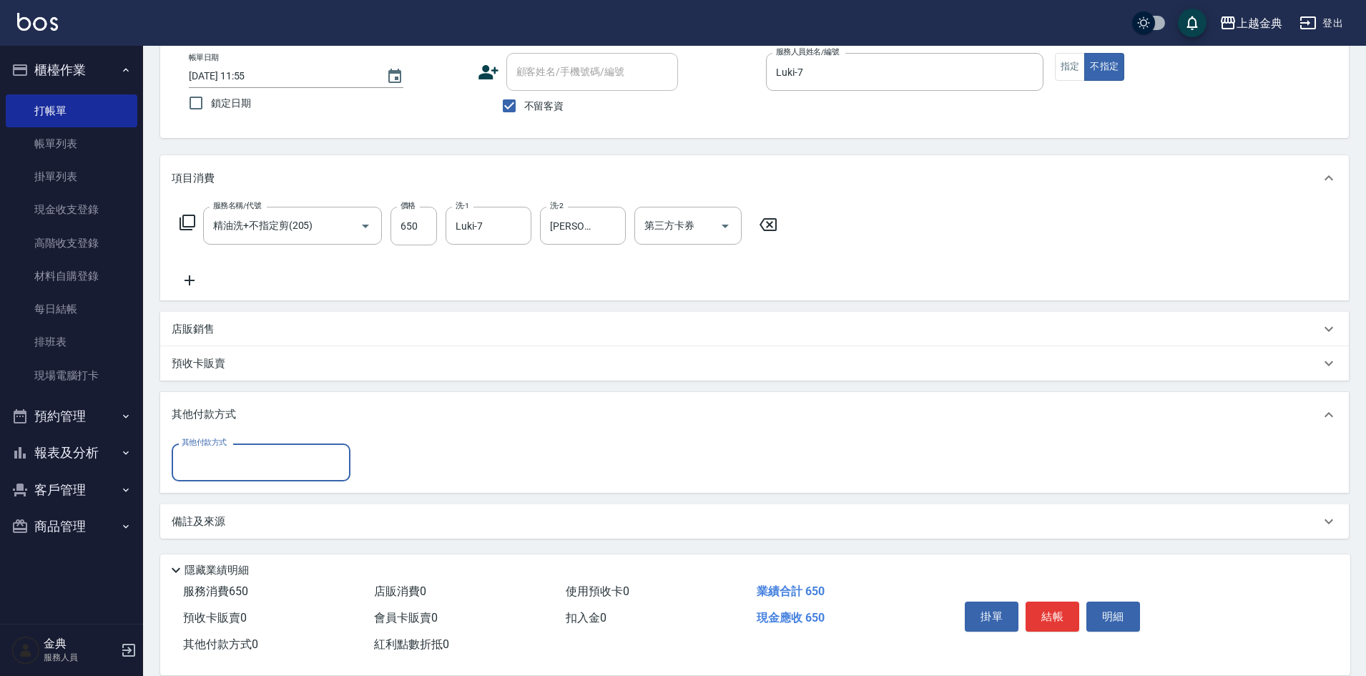
click at [245, 456] on input "其他付款方式" at bounding box center [261, 462] width 166 height 25
click at [220, 569] on span "轉帳" at bounding box center [261, 570] width 179 height 24
type input "轉帳"
type input "650"
click at [1048, 601] on button "結帳" at bounding box center [1053, 616] width 54 height 30
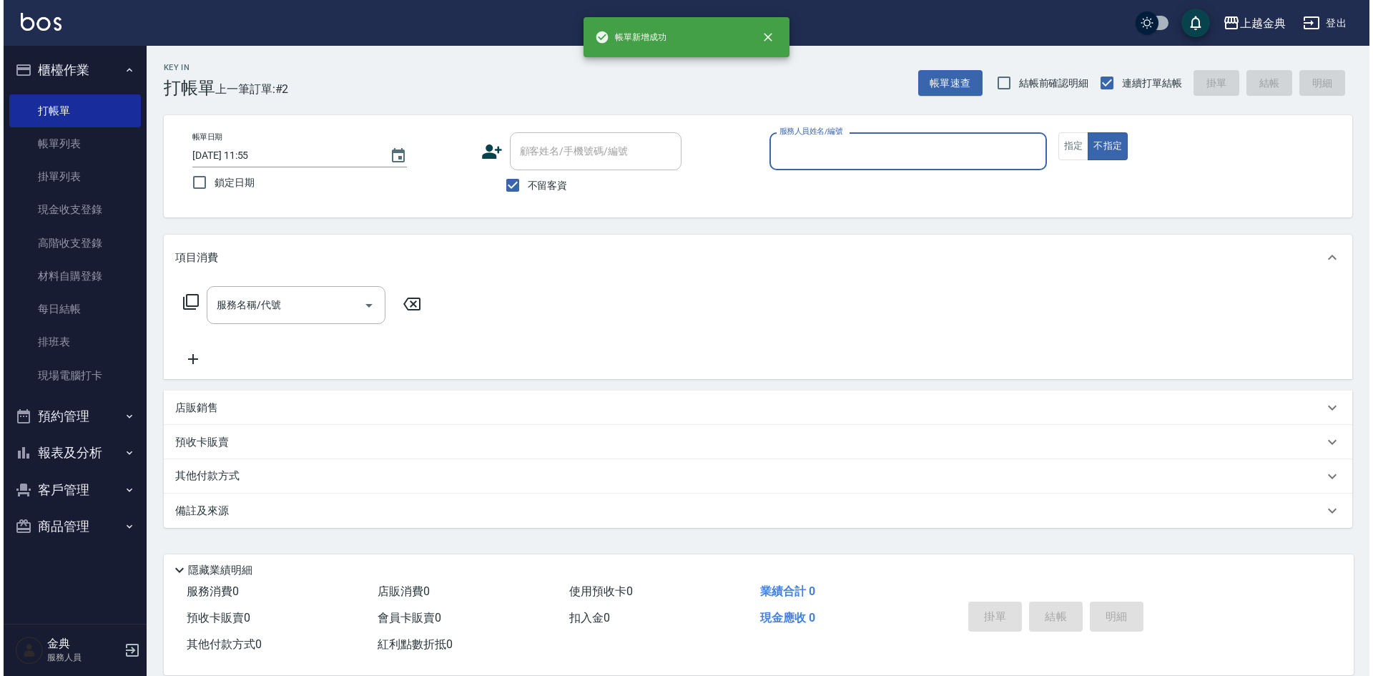
scroll to position [0, 0]
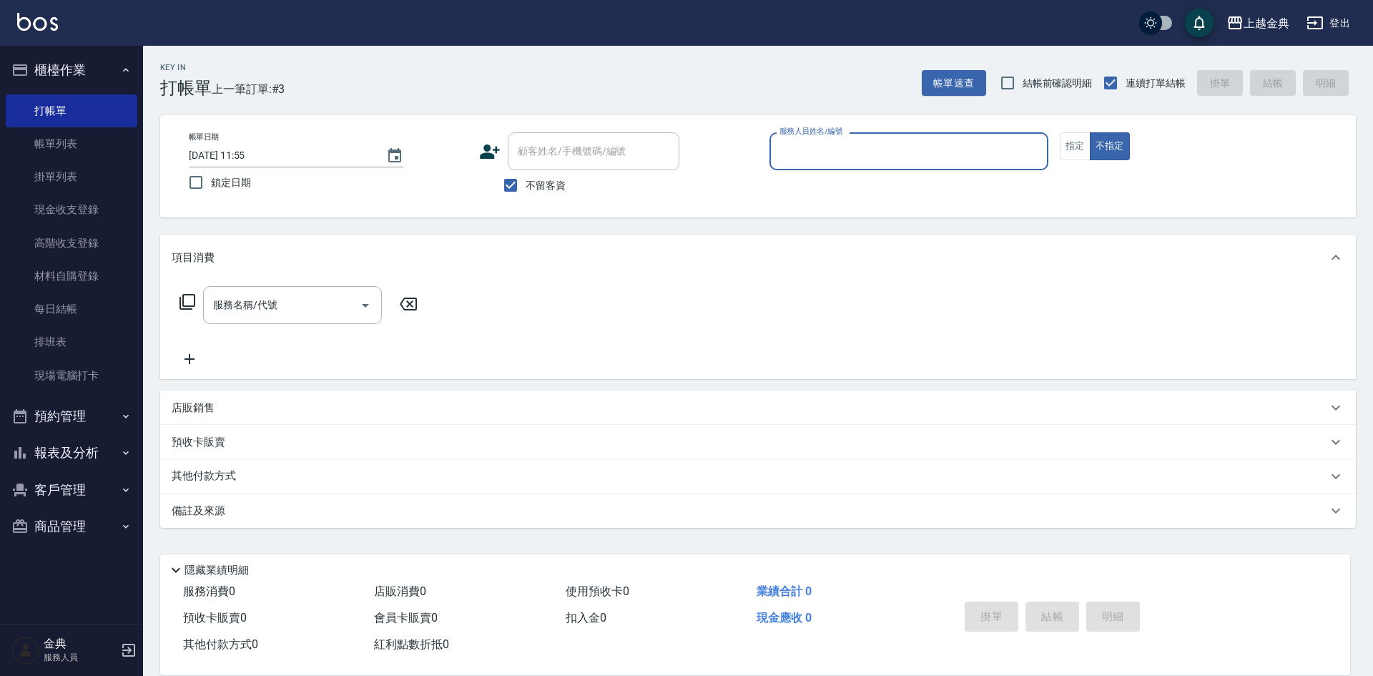
click at [895, 154] on input "服務人員姓名/編號" at bounding box center [909, 151] width 266 height 25
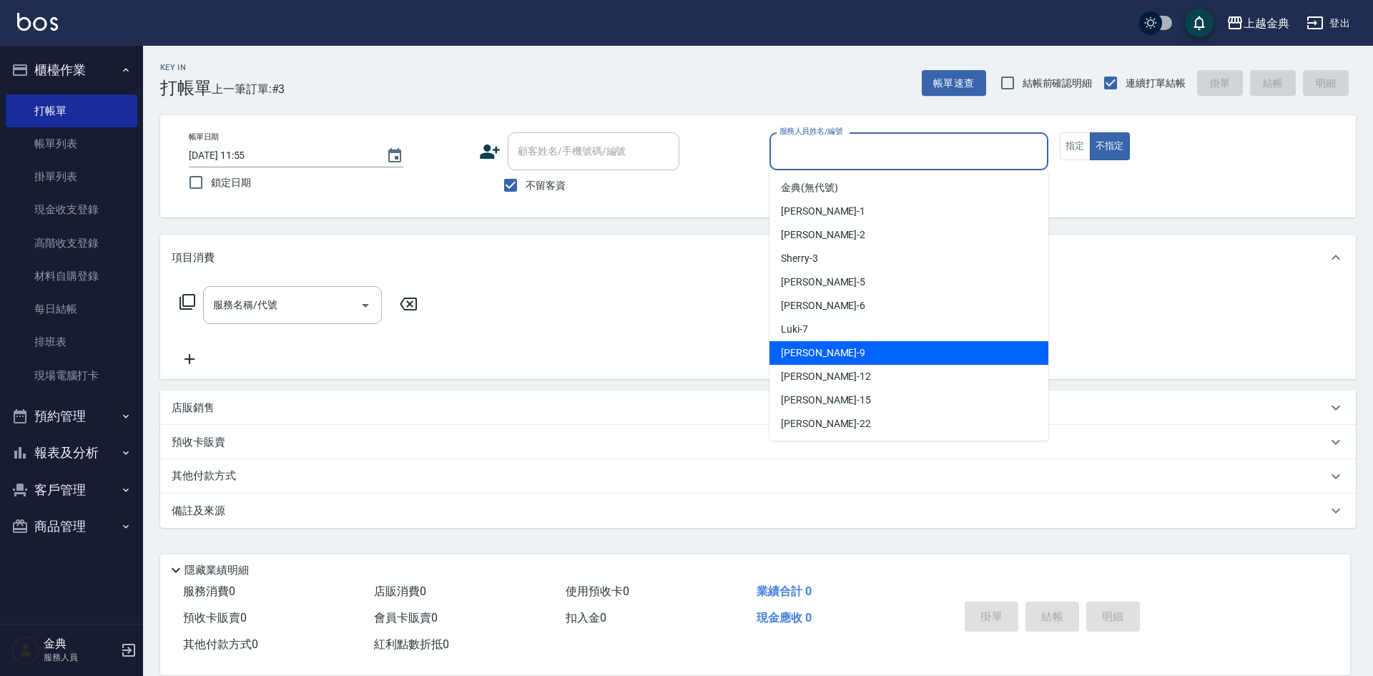
click at [880, 357] on div "[PERSON_NAME] -9" at bounding box center [909, 353] width 279 height 24
type input "[PERSON_NAME]-9"
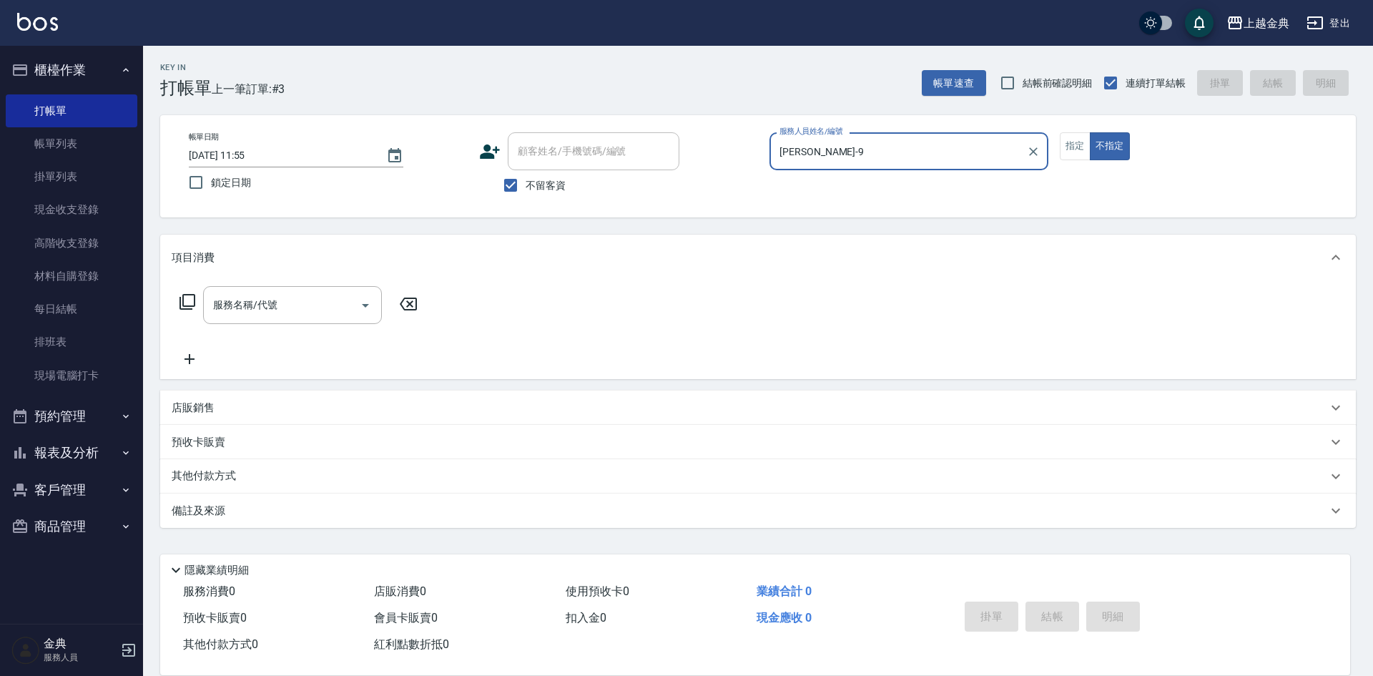
click at [184, 300] on icon at bounding box center [188, 302] width 16 height 16
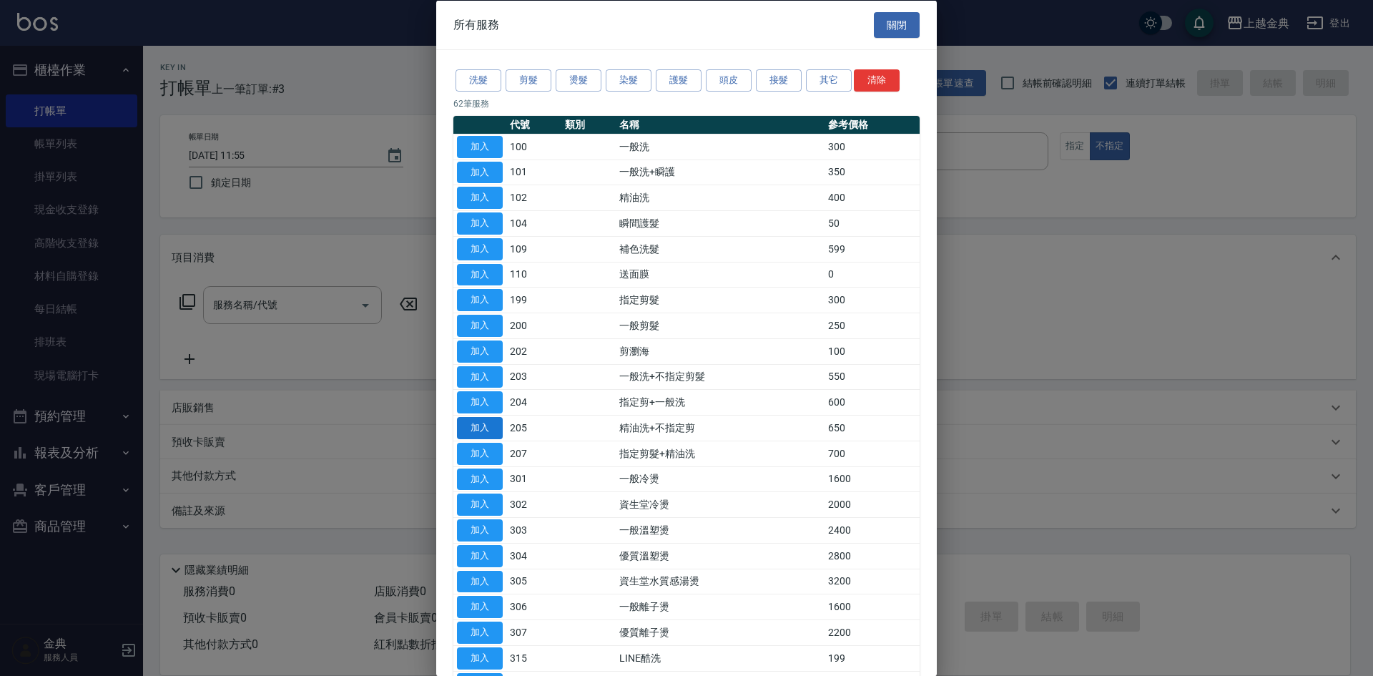
click at [476, 418] on button "加入" at bounding box center [480, 428] width 46 height 22
type input "精油洗+不指定剪(205)"
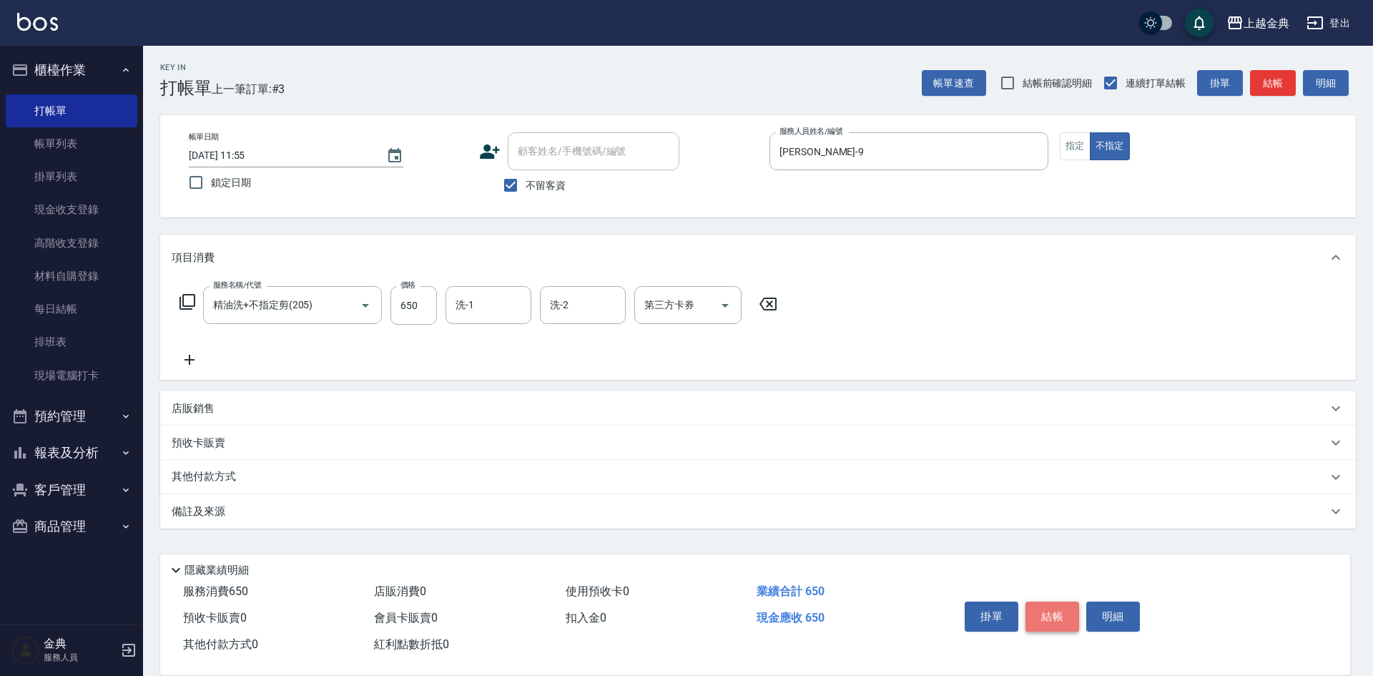
click at [1049, 611] on button "結帳" at bounding box center [1053, 616] width 54 height 30
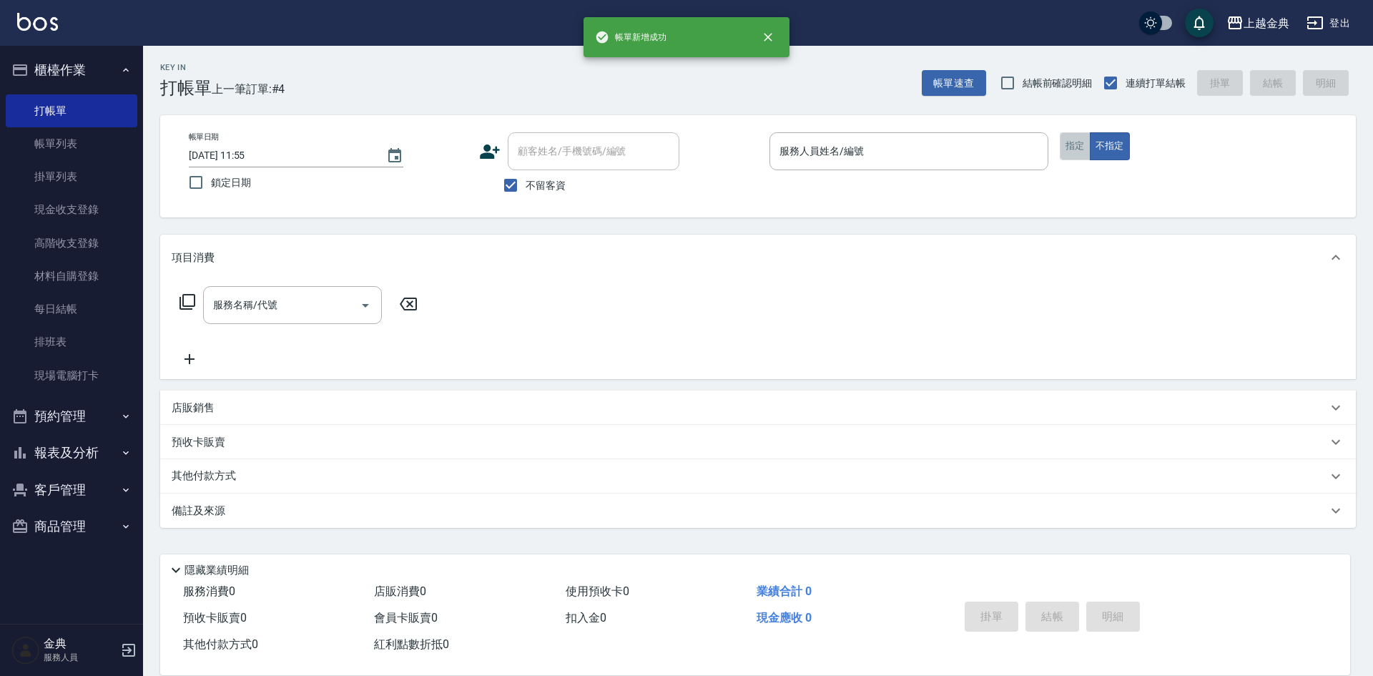
click at [1068, 145] on button "指定" at bounding box center [1075, 146] width 31 height 28
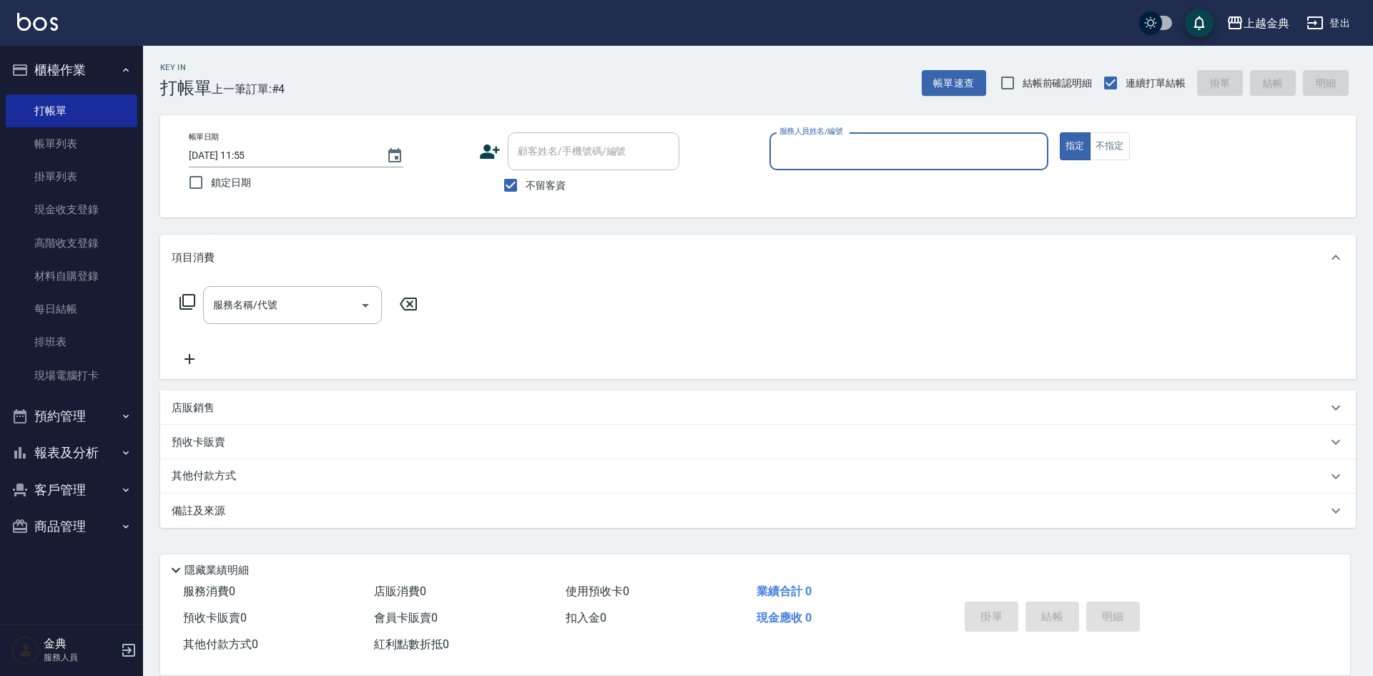
drag, startPoint x: 1004, startPoint y: 150, endPoint x: 993, endPoint y: 163, distance: 16.8
click at [1003, 150] on input "服務人員姓名/編號" at bounding box center [909, 151] width 266 height 25
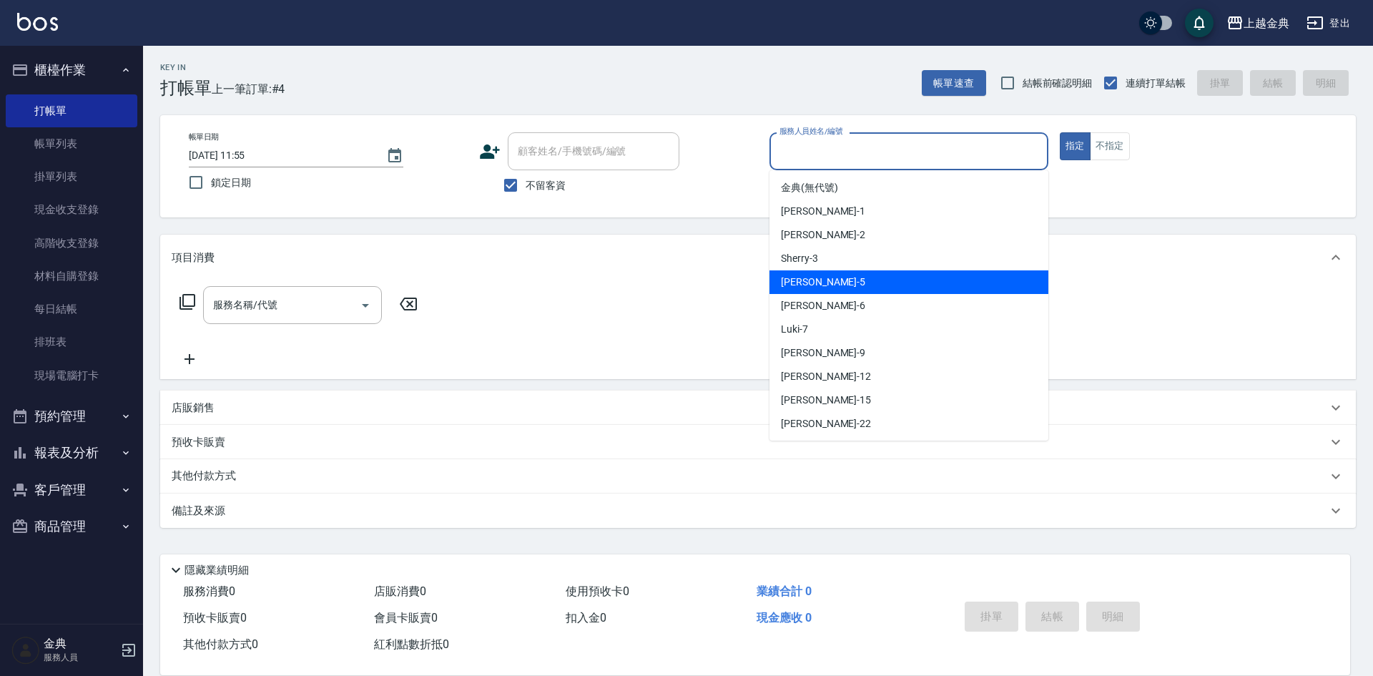
click at [959, 280] on div "[PERSON_NAME] -5" at bounding box center [909, 282] width 279 height 24
type input "[PERSON_NAME]-5"
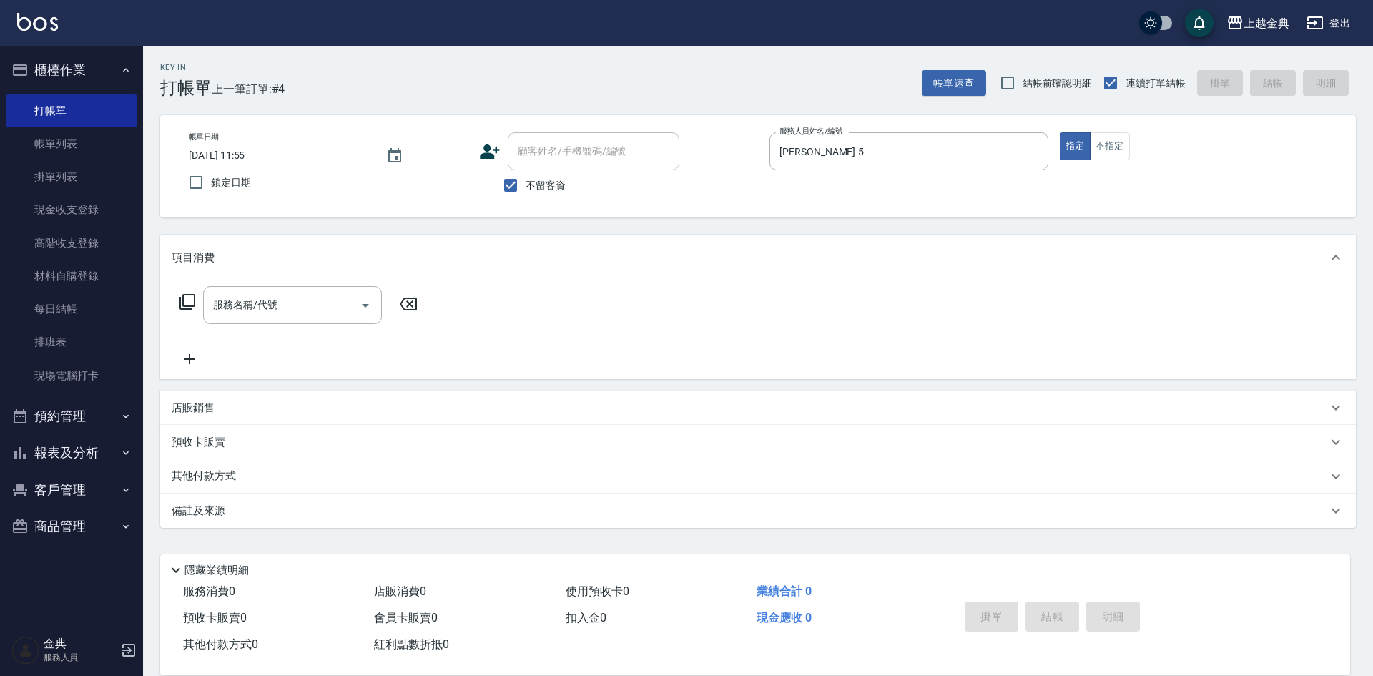
click at [188, 302] on icon at bounding box center [187, 301] width 17 height 17
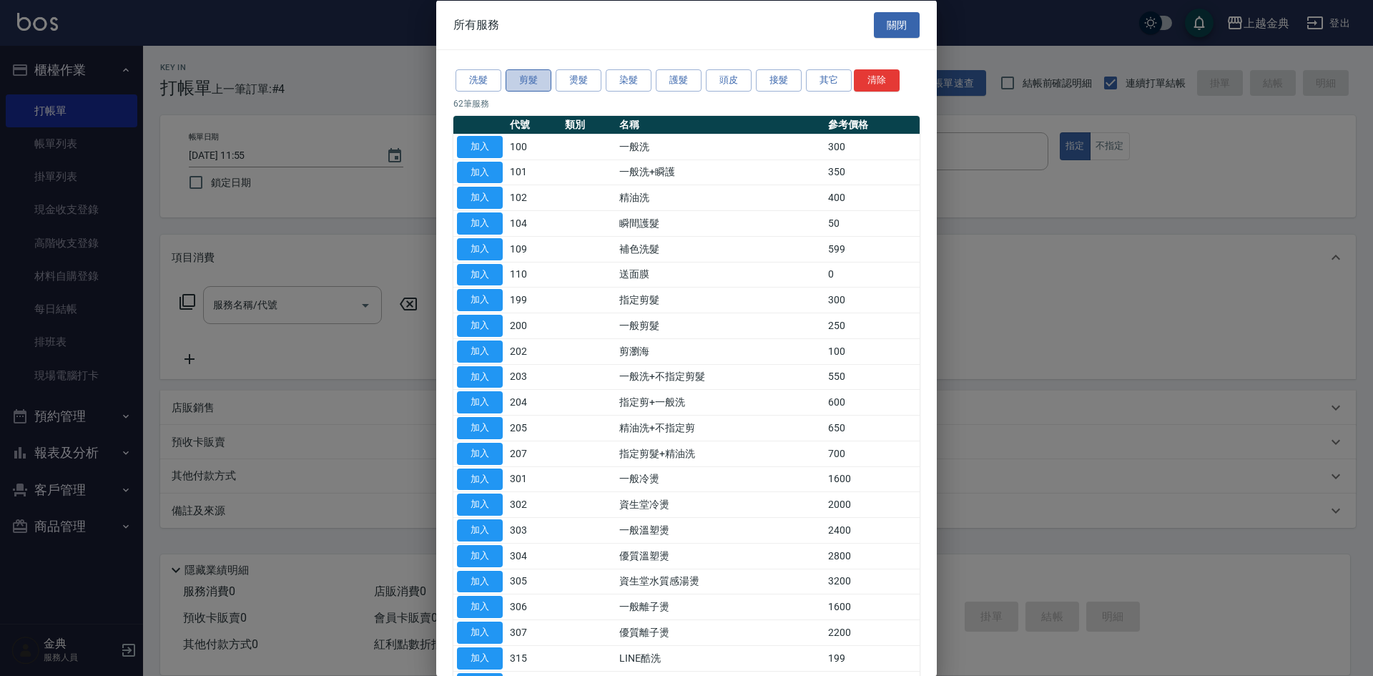
click at [529, 76] on button "剪髮" at bounding box center [529, 80] width 46 height 22
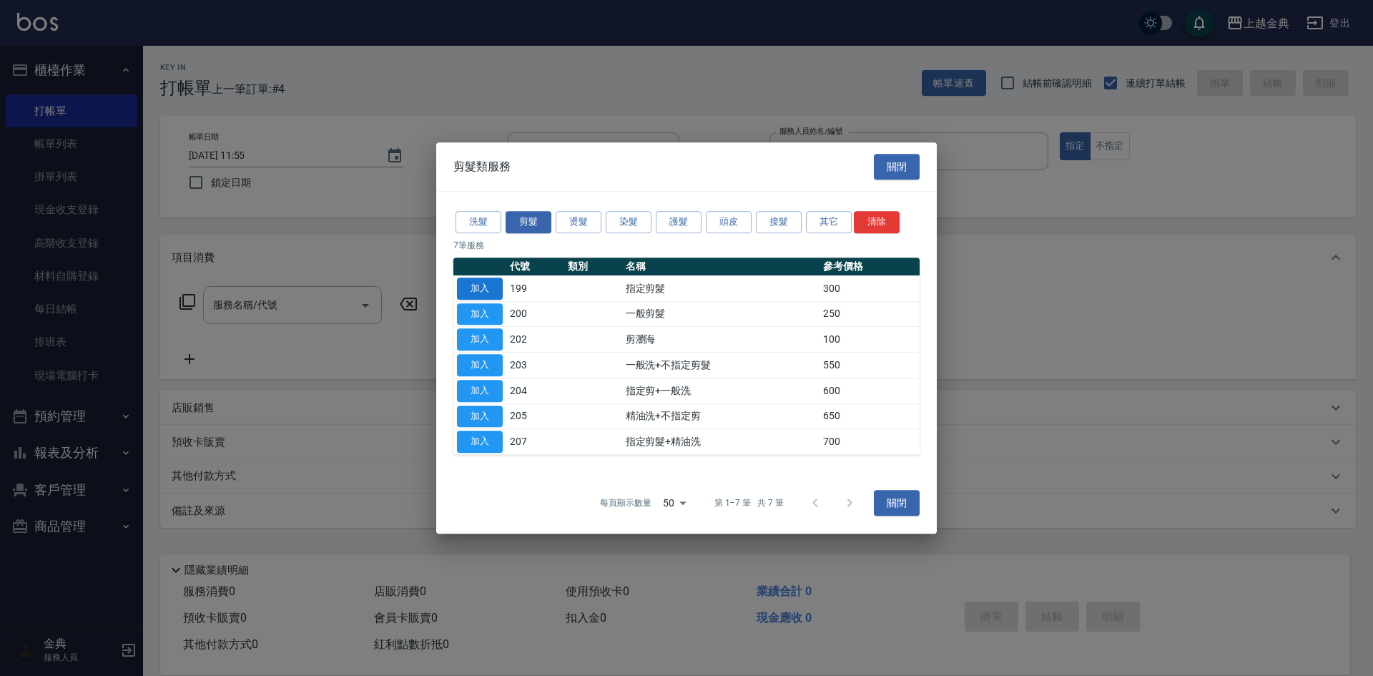
click at [471, 286] on button "加入" at bounding box center [480, 288] width 46 height 22
type input "指定剪髮(199)"
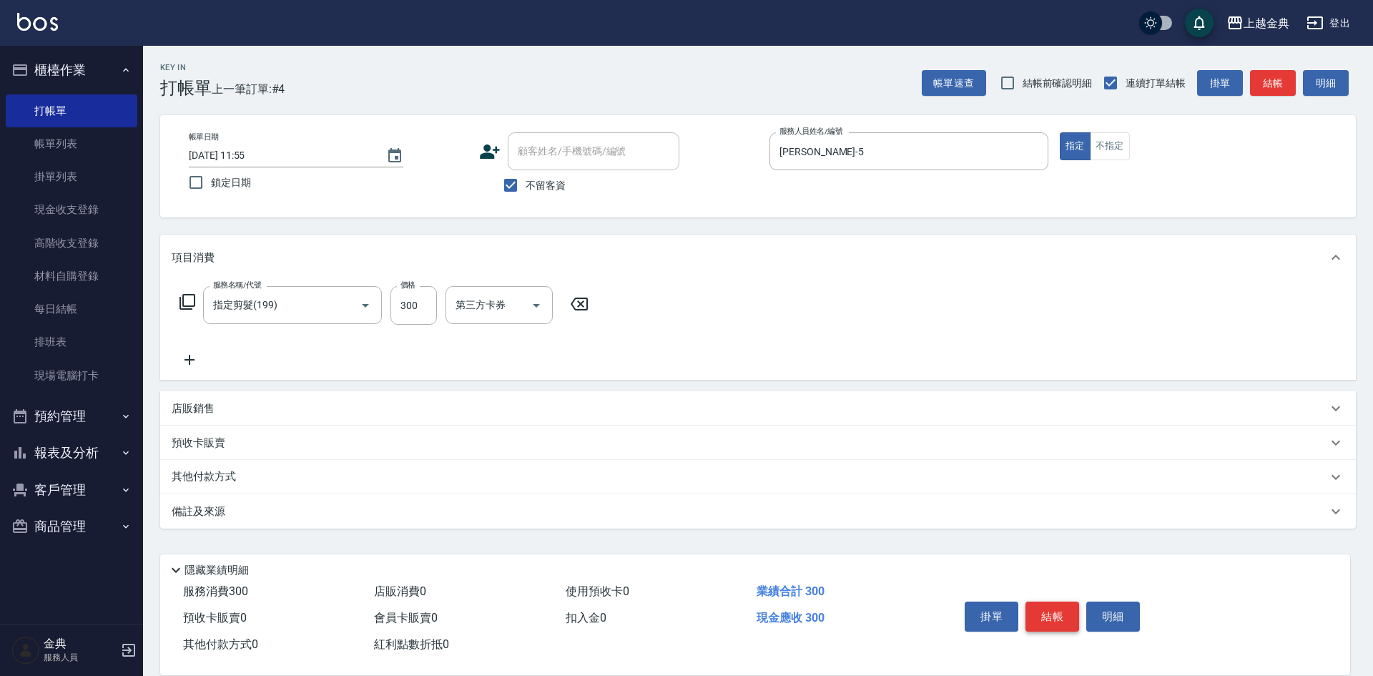
click at [1048, 609] on button "結帳" at bounding box center [1053, 616] width 54 height 30
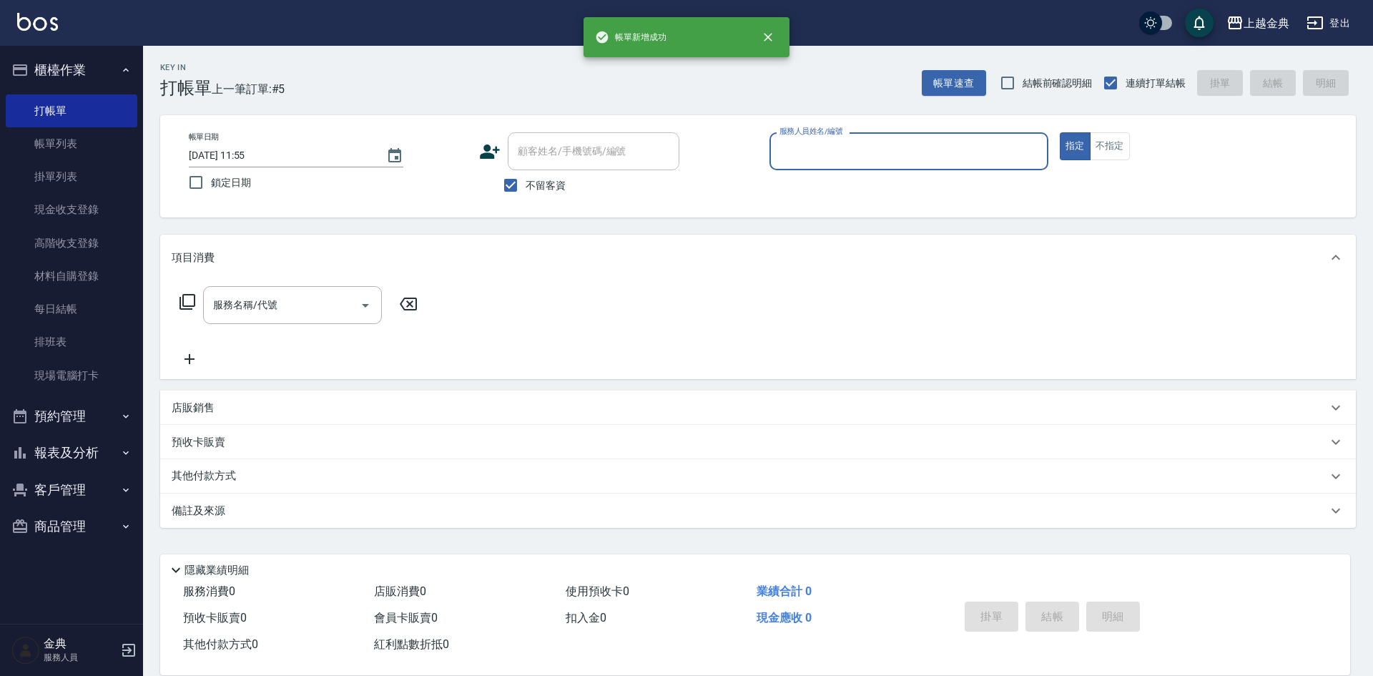
click at [849, 161] on div "服務人員姓名/編號" at bounding box center [909, 151] width 279 height 38
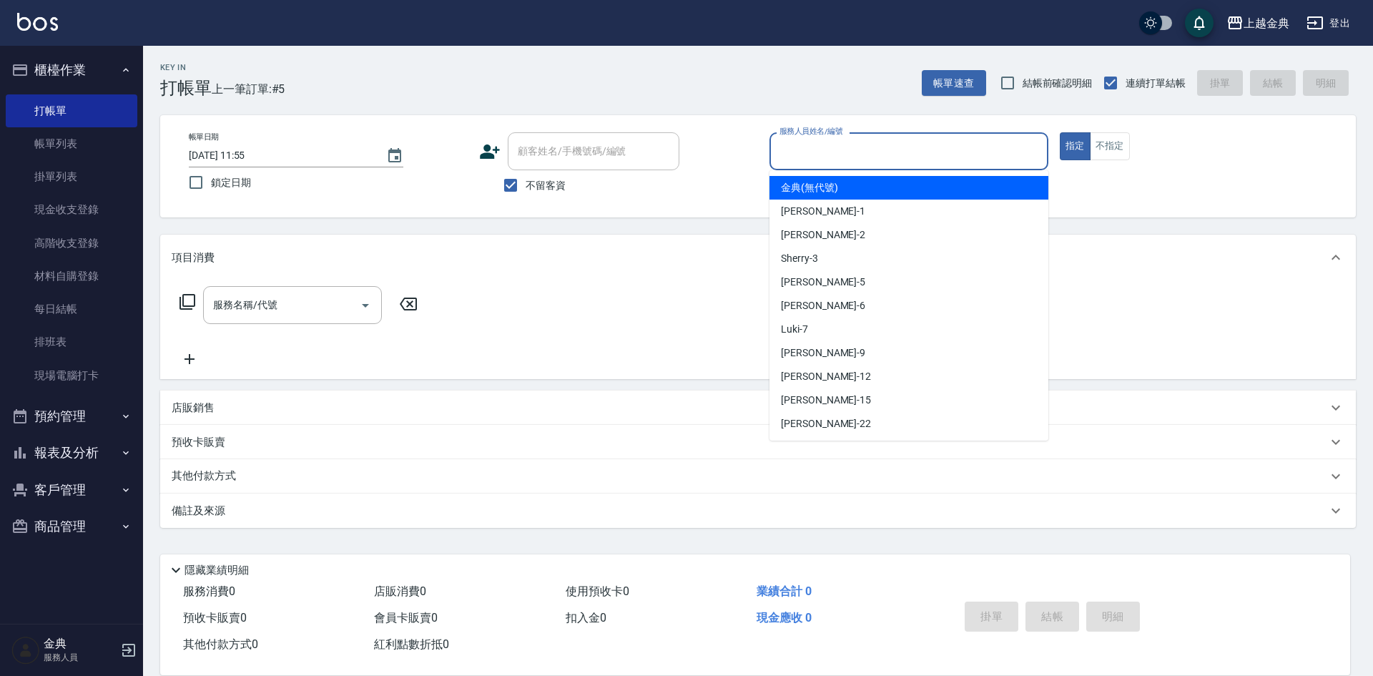
click at [849, 153] on input "服務人員姓名/編號" at bounding box center [909, 151] width 266 height 25
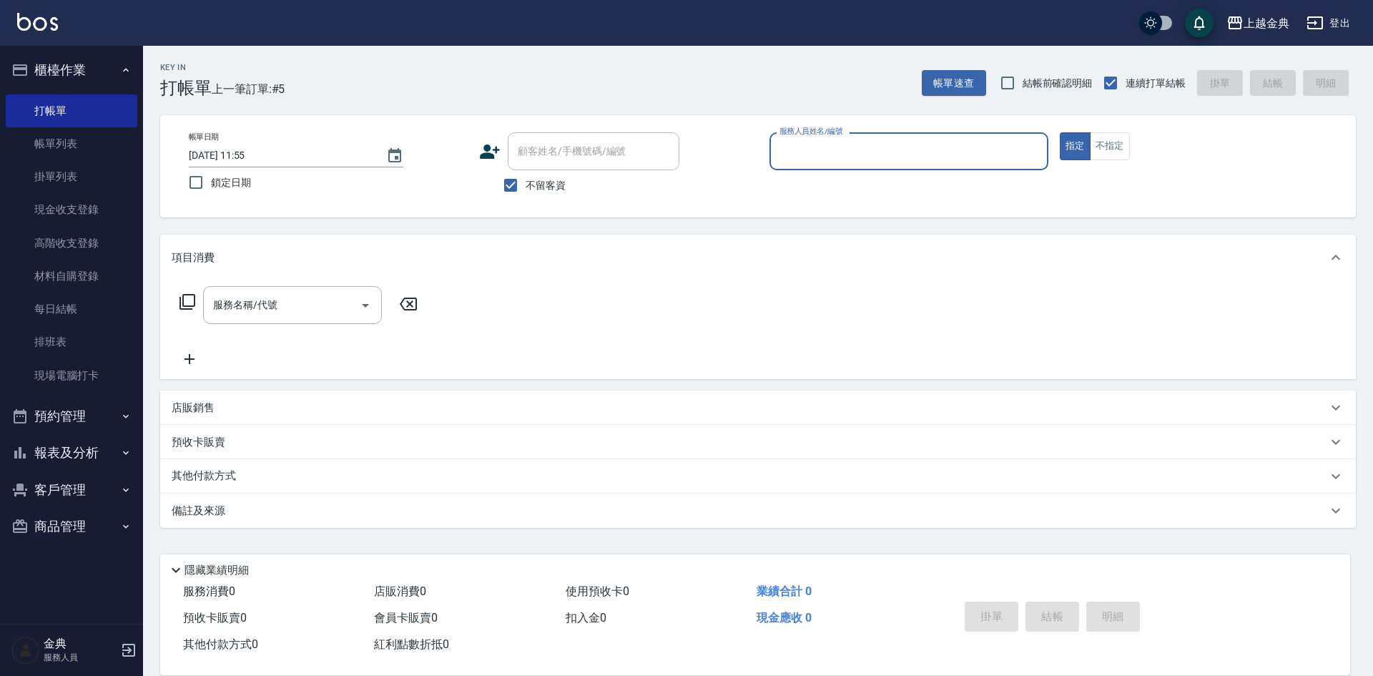
click at [869, 140] on input "服務人員姓名/編號" at bounding box center [909, 151] width 266 height 25
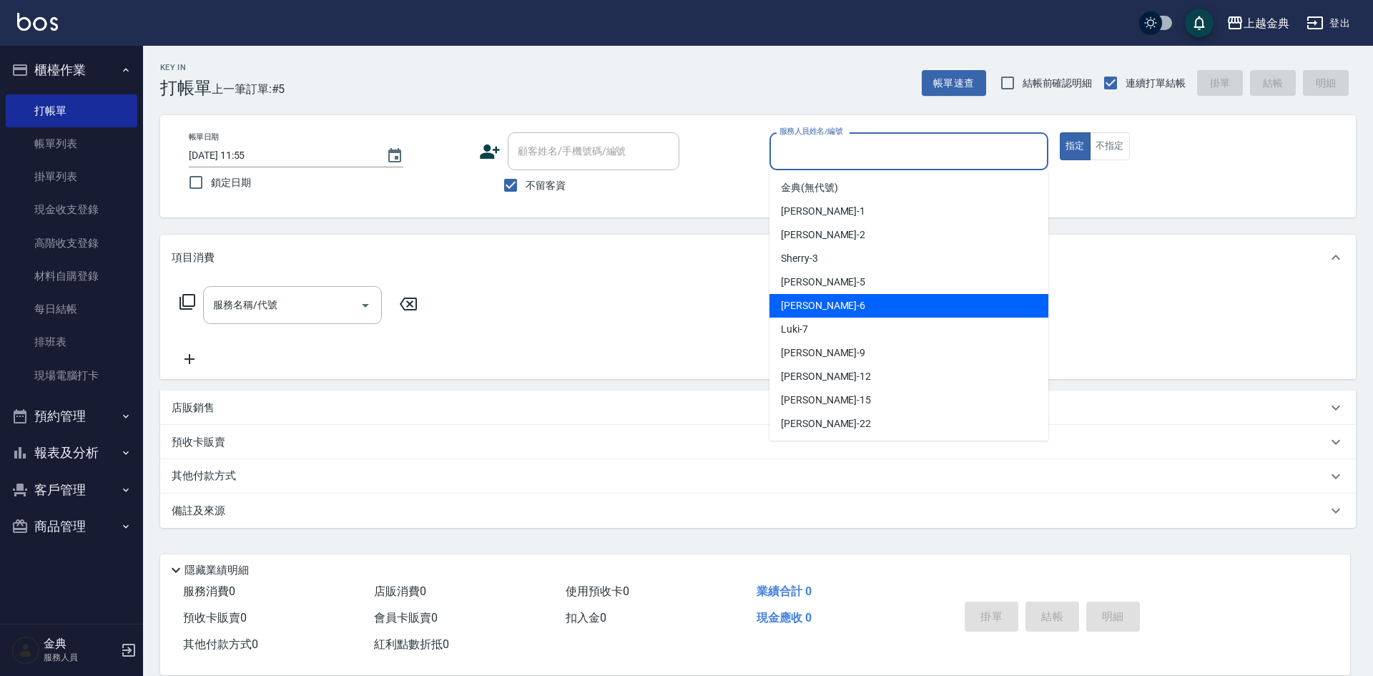
click at [856, 282] on div "[PERSON_NAME] -5" at bounding box center [909, 282] width 279 height 24
type input "[PERSON_NAME]-5"
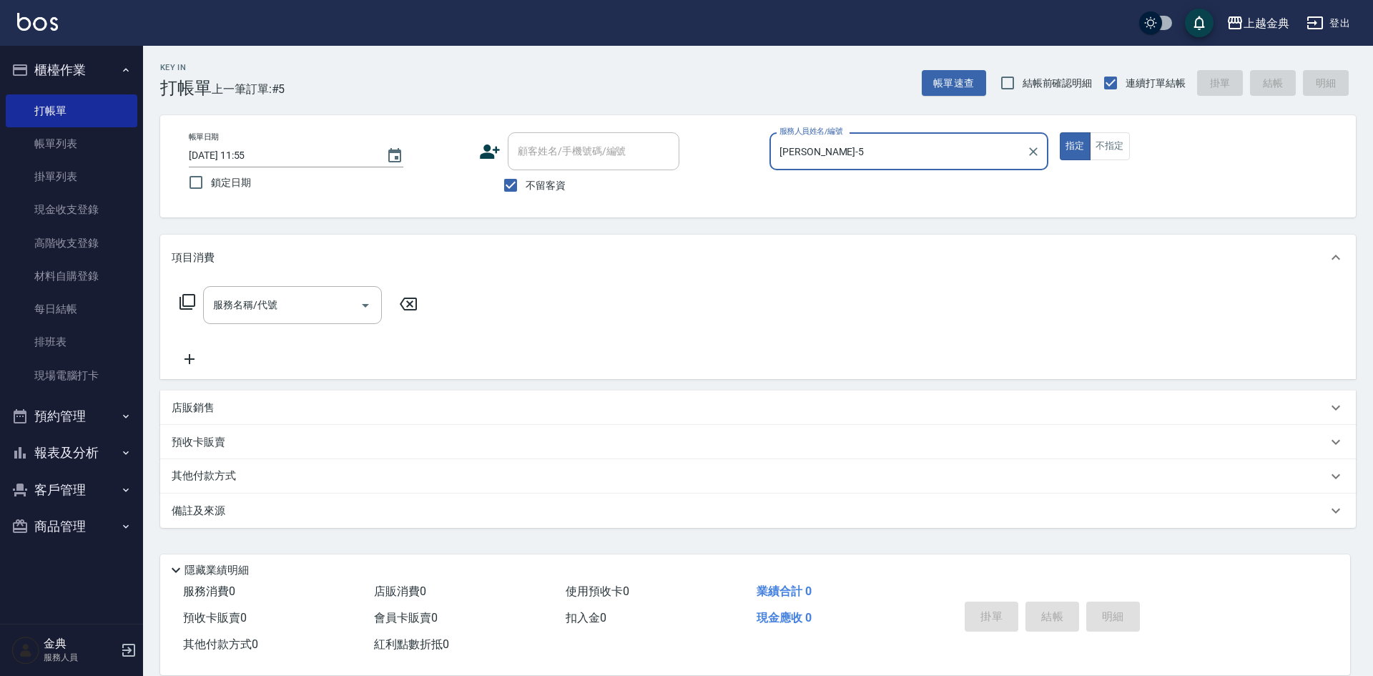
click at [187, 302] on icon at bounding box center [187, 301] width 17 height 17
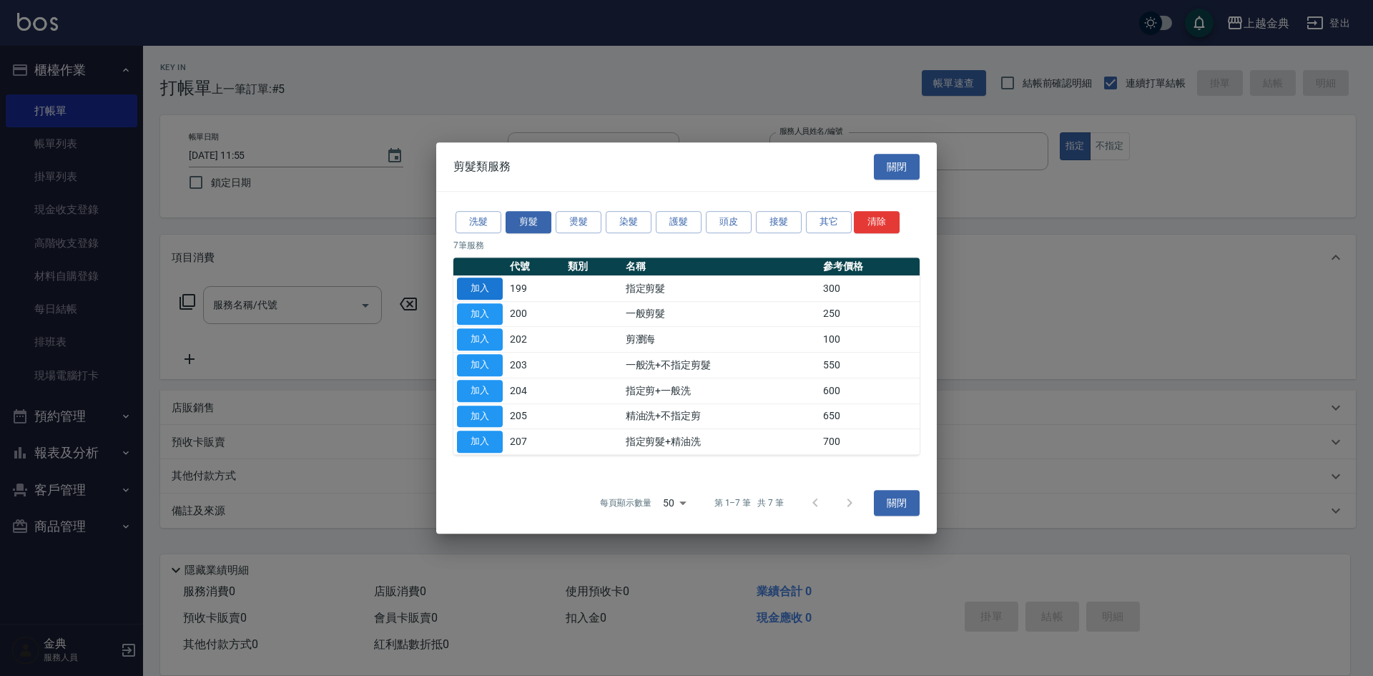
click at [494, 281] on button "加入" at bounding box center [480, 288] width 46 height 22
type input "指定剪髮(199)"
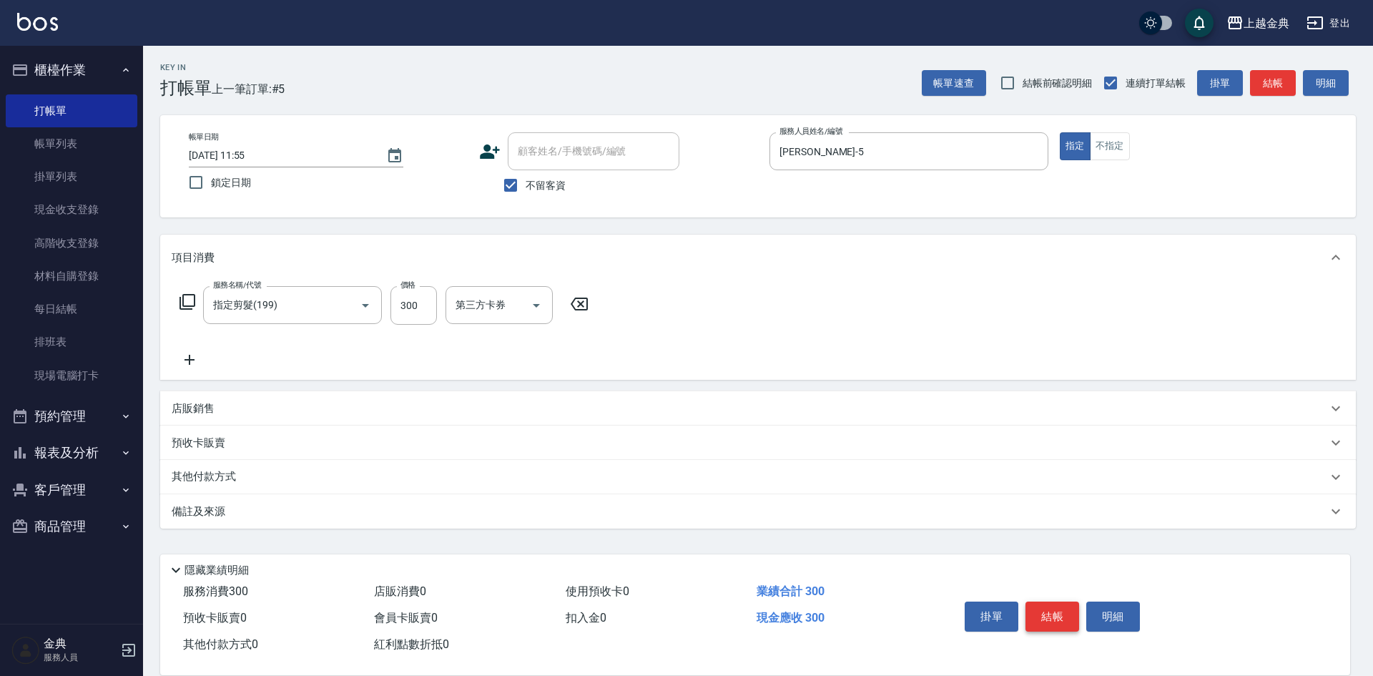
click at [1038, 607] on button "結帳" at bounding box center [1053, 616] width 54 height 30
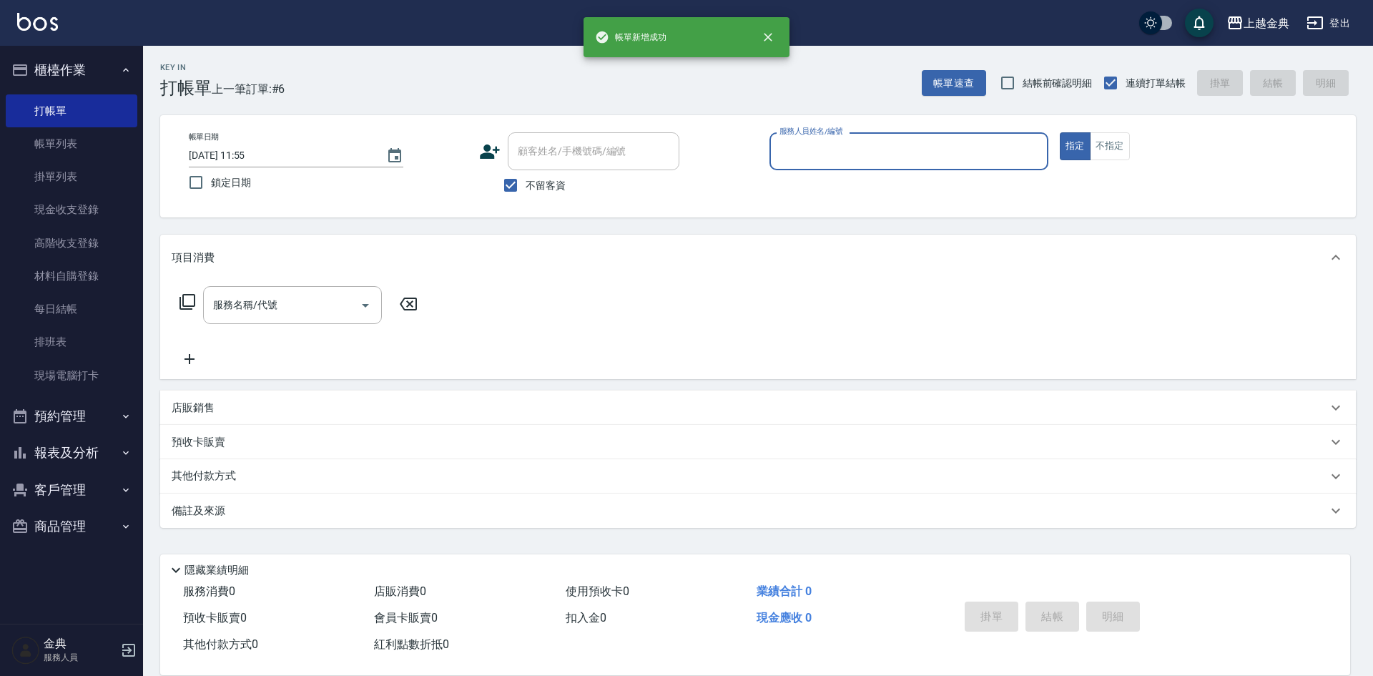
click at [814, 147] on input "服務人員姓名/編號" at bounding box center [909, 151] width 266 height 25
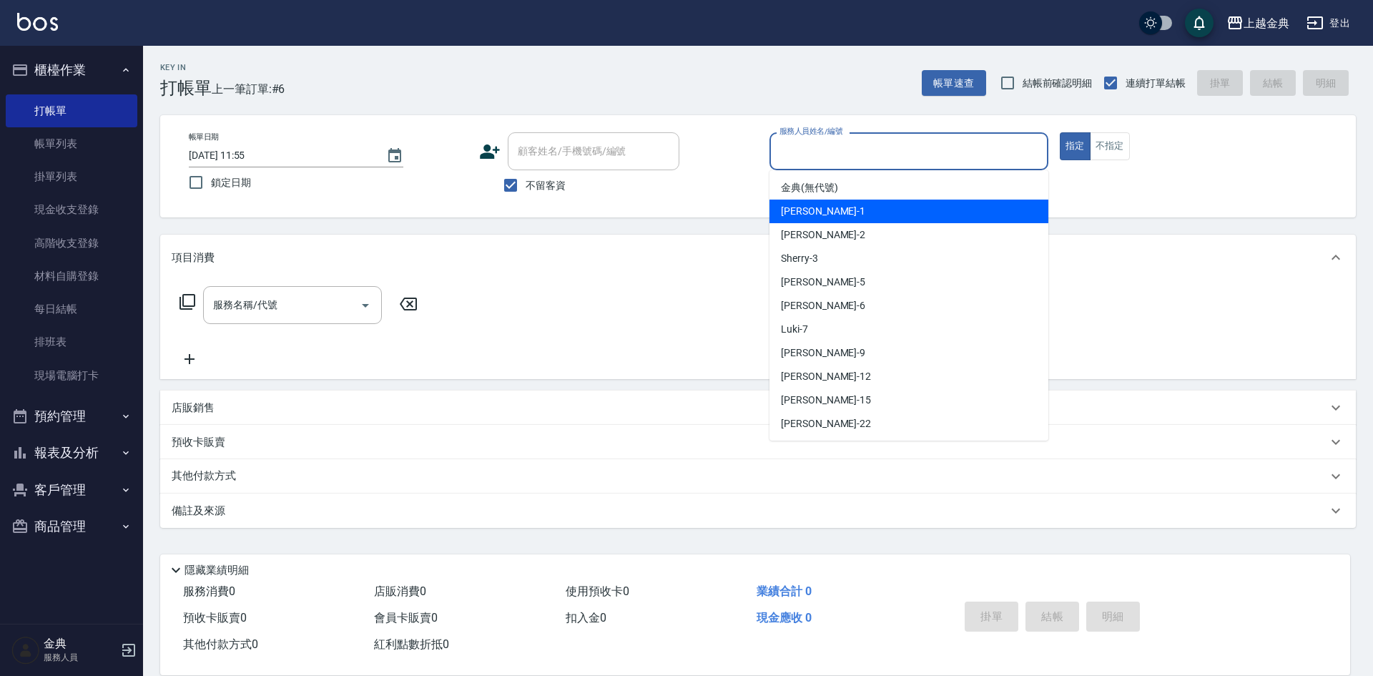
drag, startPoint x: 829, startPoint y: 218, endPoint x: 159, endPoint y: 305, distance: 675.7
click at [823, 221] on div "Emma -1" at bounding box center [909, 212] width 279 height 24
type input "Emma-1"
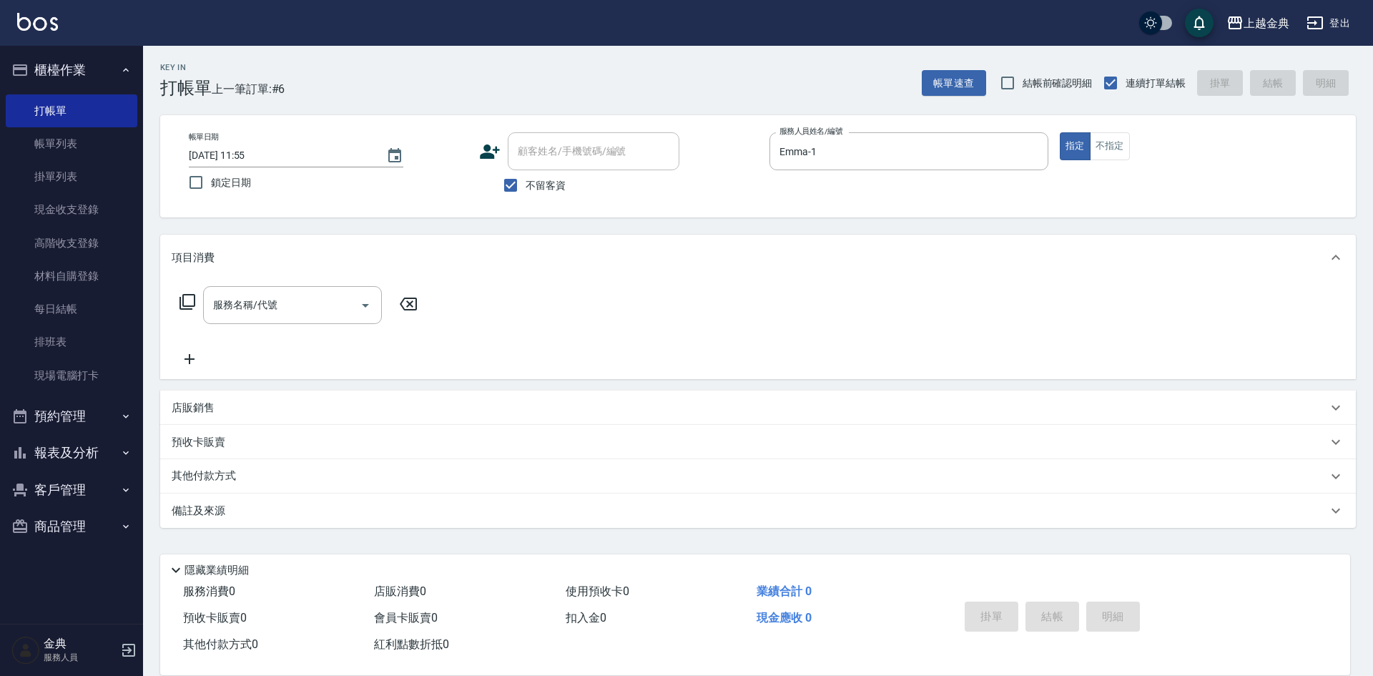
click at [192, 301] on icon at bounding box center [187, 301] width 17 height 17
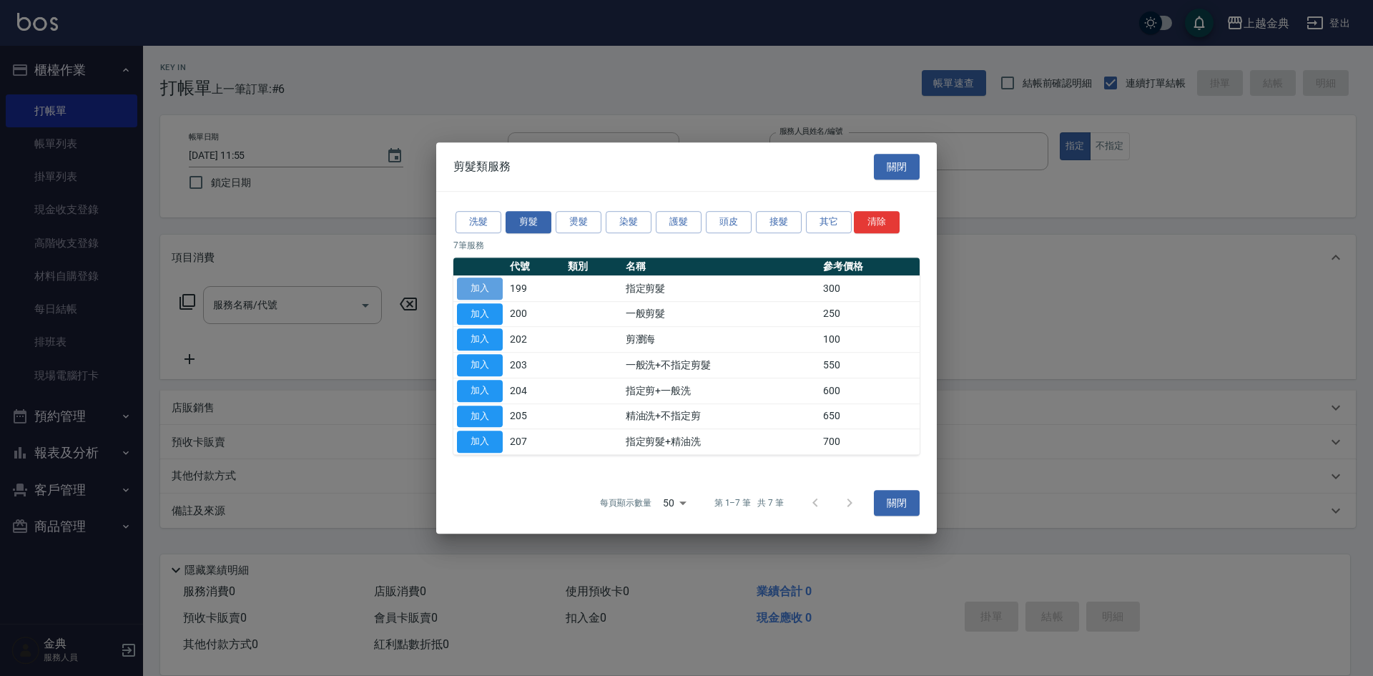
click at [481, 285] on button "加入" at bounding box center [480, 288] width 46 height 22
type input "指定剪髮(199)"
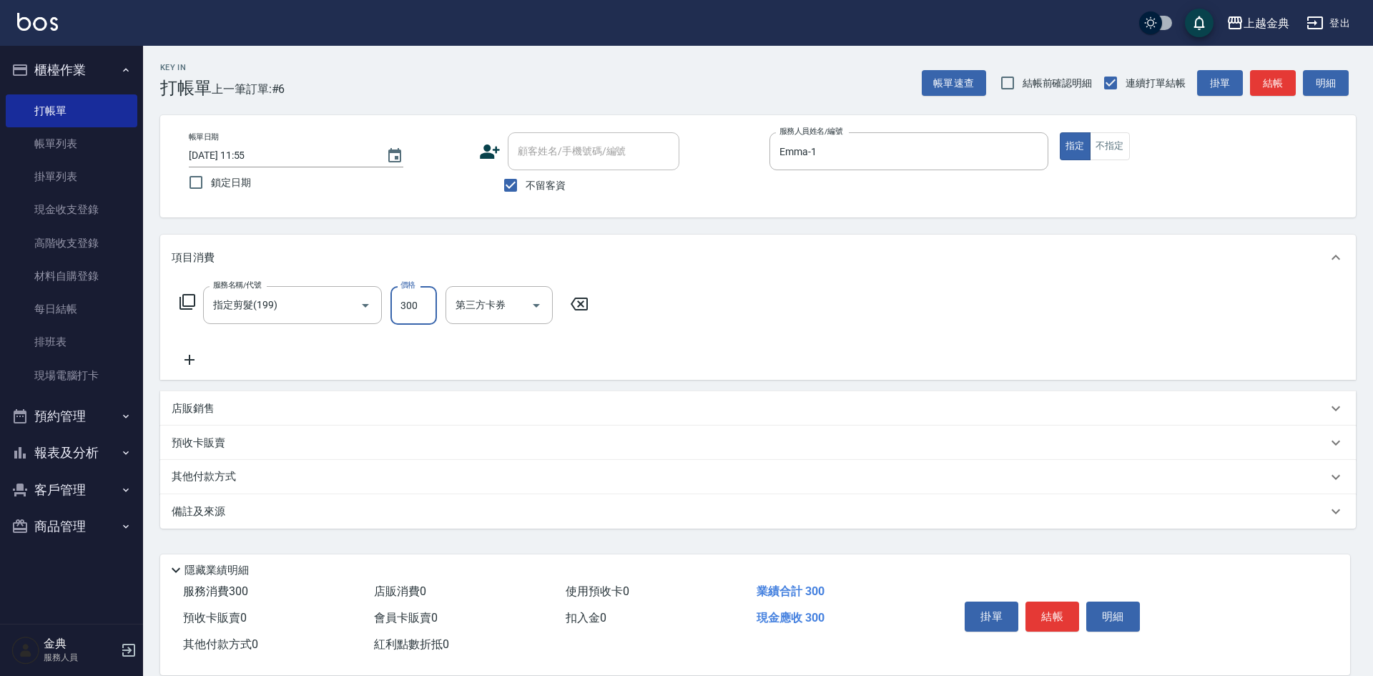
click at [406, 298] on input "300" at bounding box center [413, 305] width 46 height 39
type input "500"
click at [1058, 606] on button "結帳" at bounding box center [1053, 616] width 54 height 30
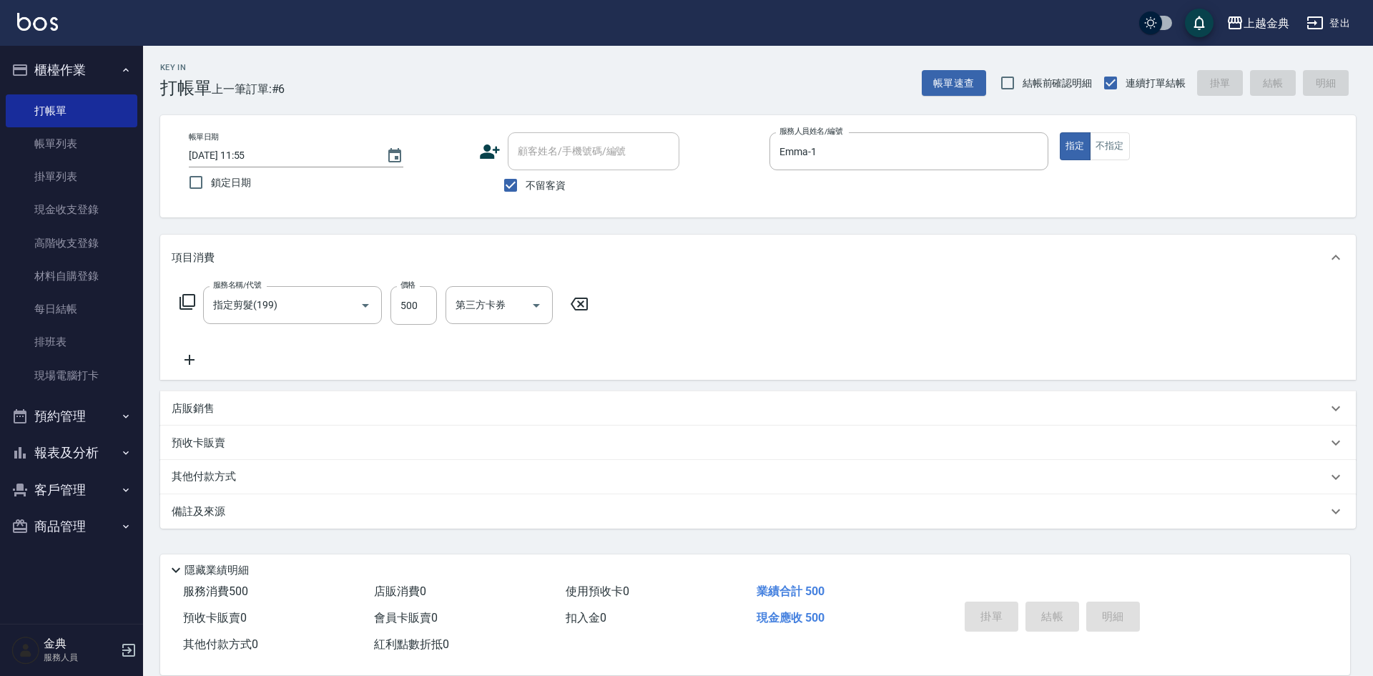
type input "[DATE] 11:56"
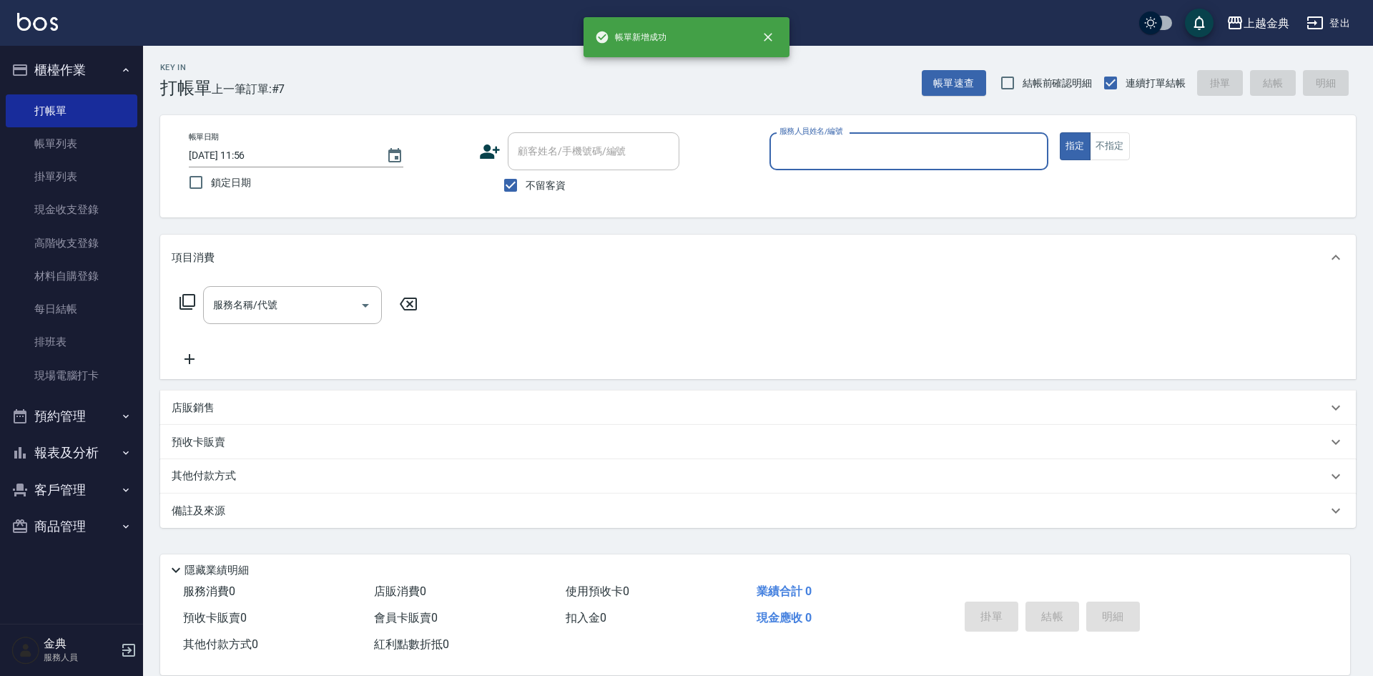
click at [911, 146] on input "服務人員姓名/編號" at bounding box center [909, 151] width 266 height 25
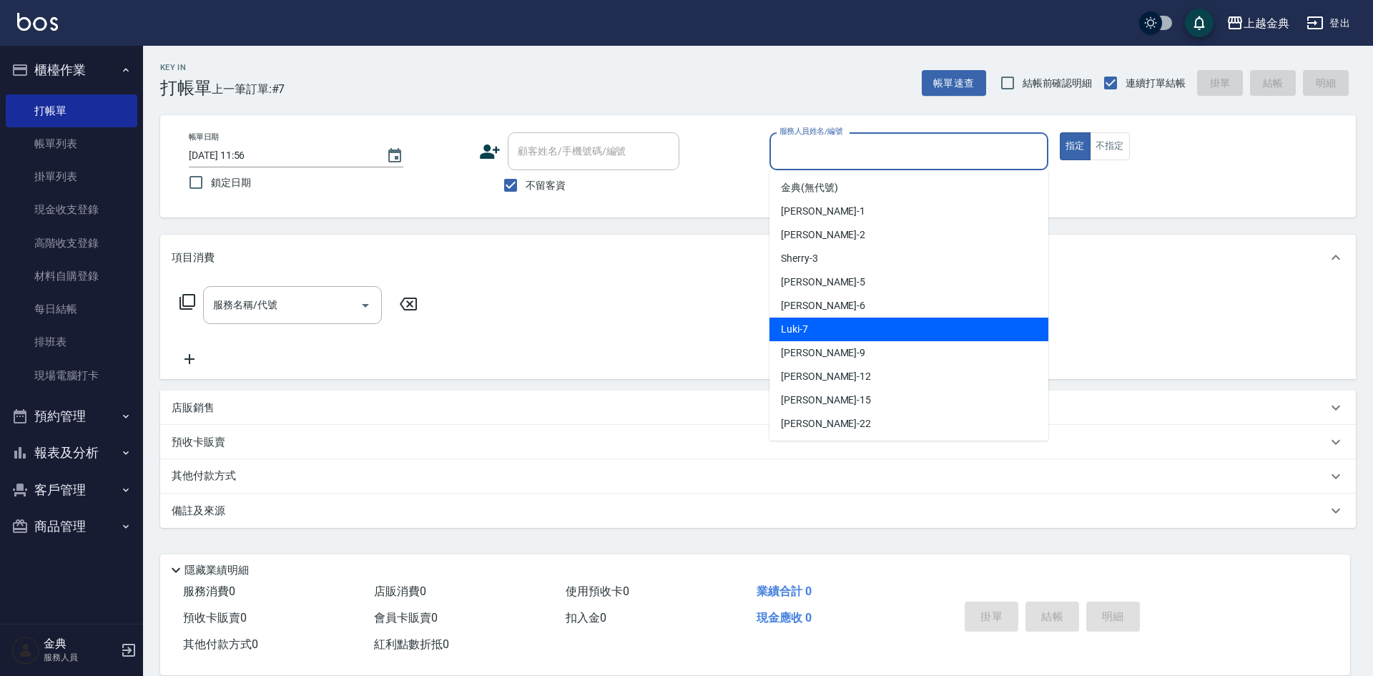
click at [866, 321] on div "Luki -7" at bounding box center [909, 330] width 279 height 24
type input "Luki-7"
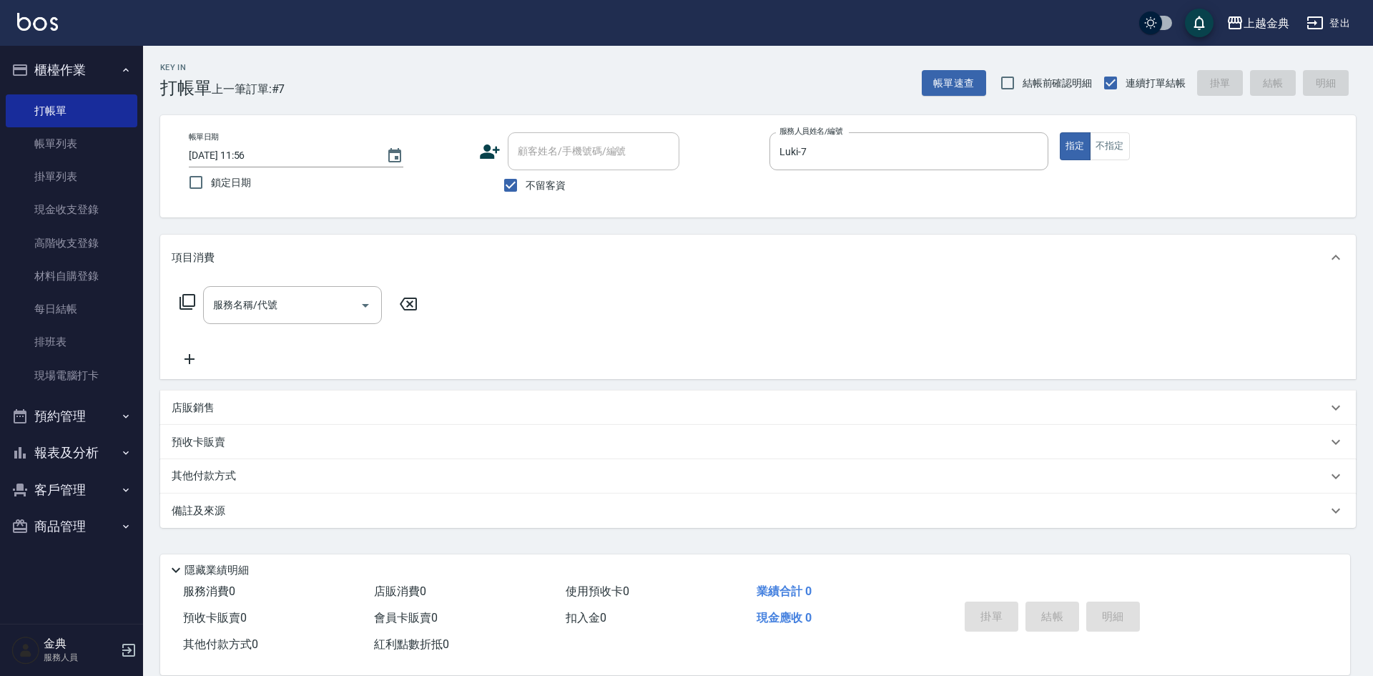
click at [186, 300] on icon at bounding box center [187, 301] width 17 height 17
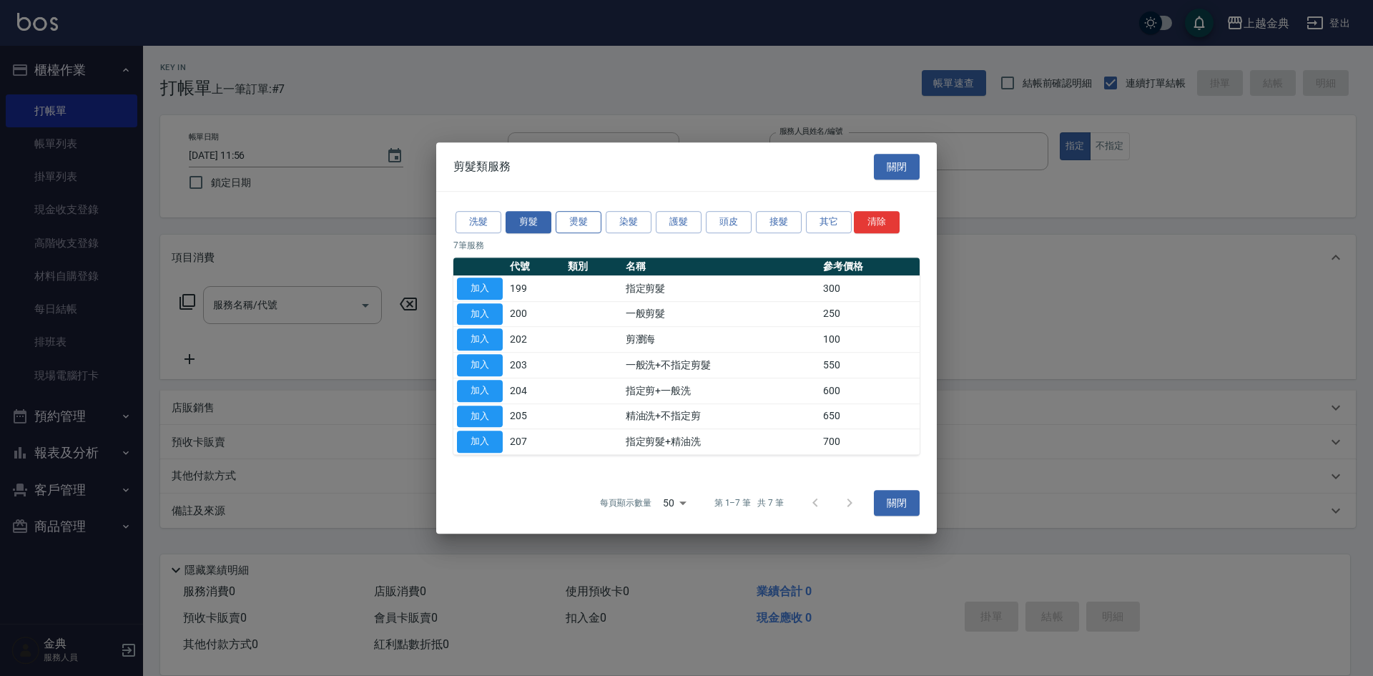
click at [595, 220] on button "燙髮" at bounding box center [579, 222] width 46 height 22
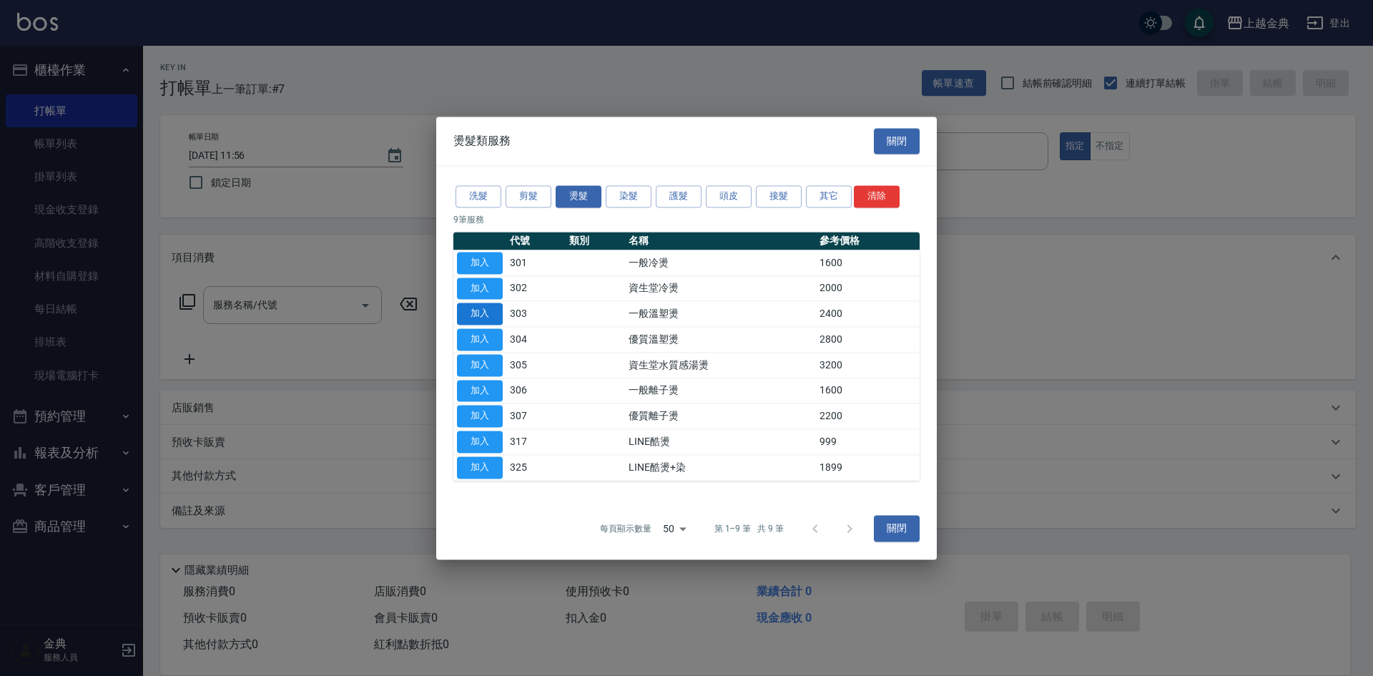
click at [472, 322] on button "加入" at bounding box center [480, 314] width 46 height 22
type input "一般溫塑燙(303)"
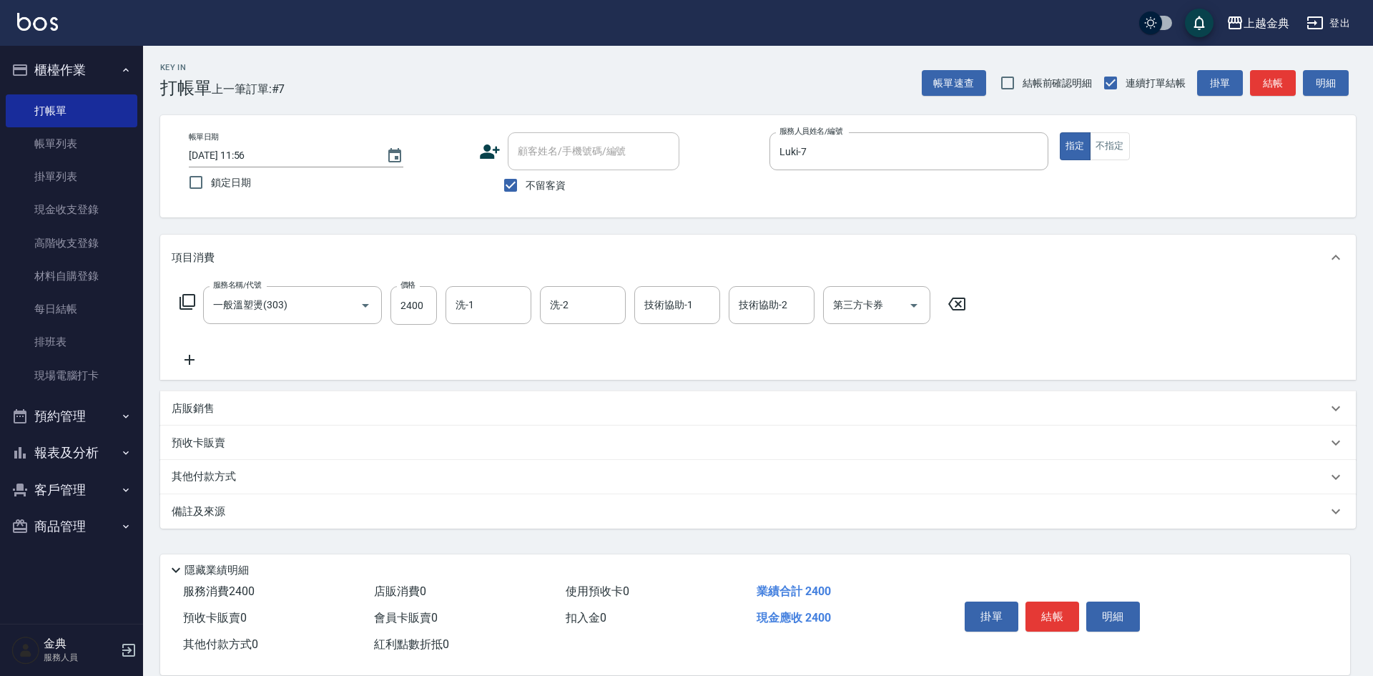
click at [479, 335] on div "服務名稱/代號 一般溫塑燙(303) 服務名稱/代號 價格 2400 價格 洗-1 洗-1 洗-2 洗-2 技術協助-1 技術協助-1 技術協助-2 技術協助…" at bounding box center [573, 327] width 803 height 82
click at [416, 308] on input "2400" at bounding box center [413, 305] width 46 height 39
type input "0"
click at [965, 306] on icon at bounding box center [957, 303] width 36 height 17
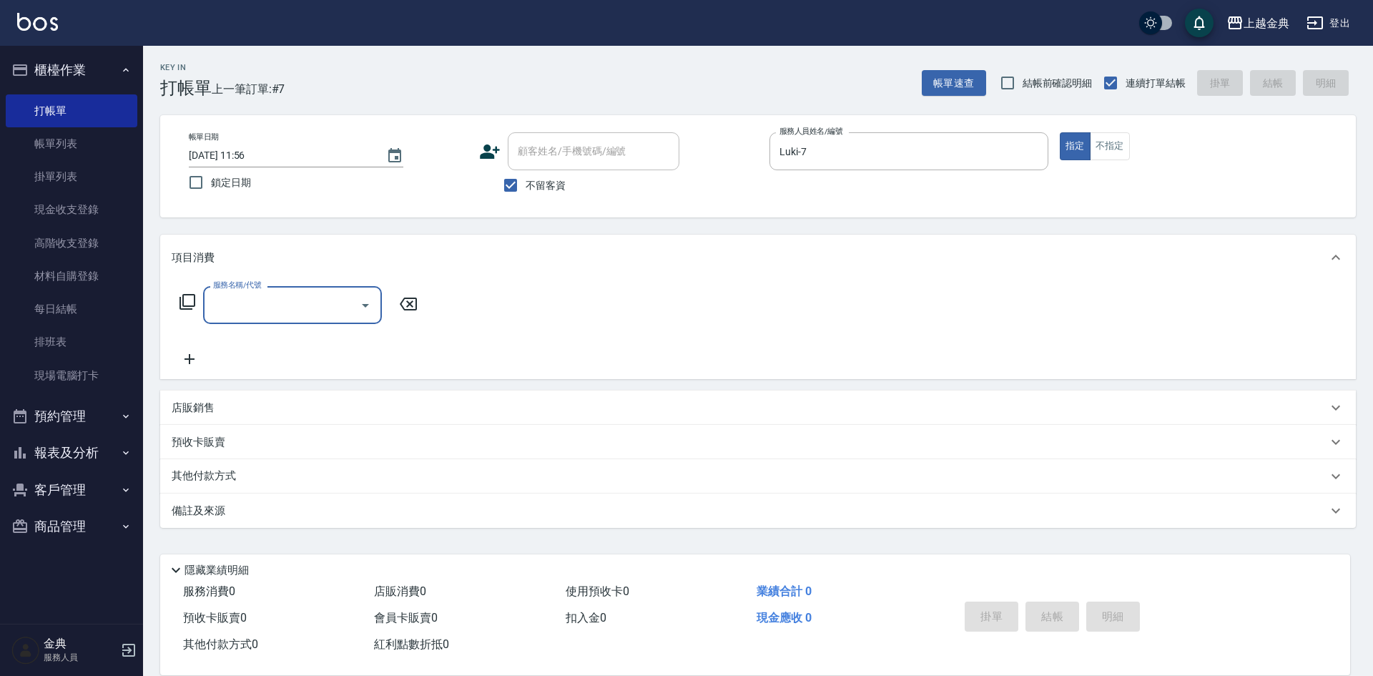
click at [963, 302] on div "服務名稱/代號 服務名稱/代號" at bounding box center [758, 329] width 1196 height 99
click at [182, 304] on icon at bounding box center [188, 302] width 16 height 16
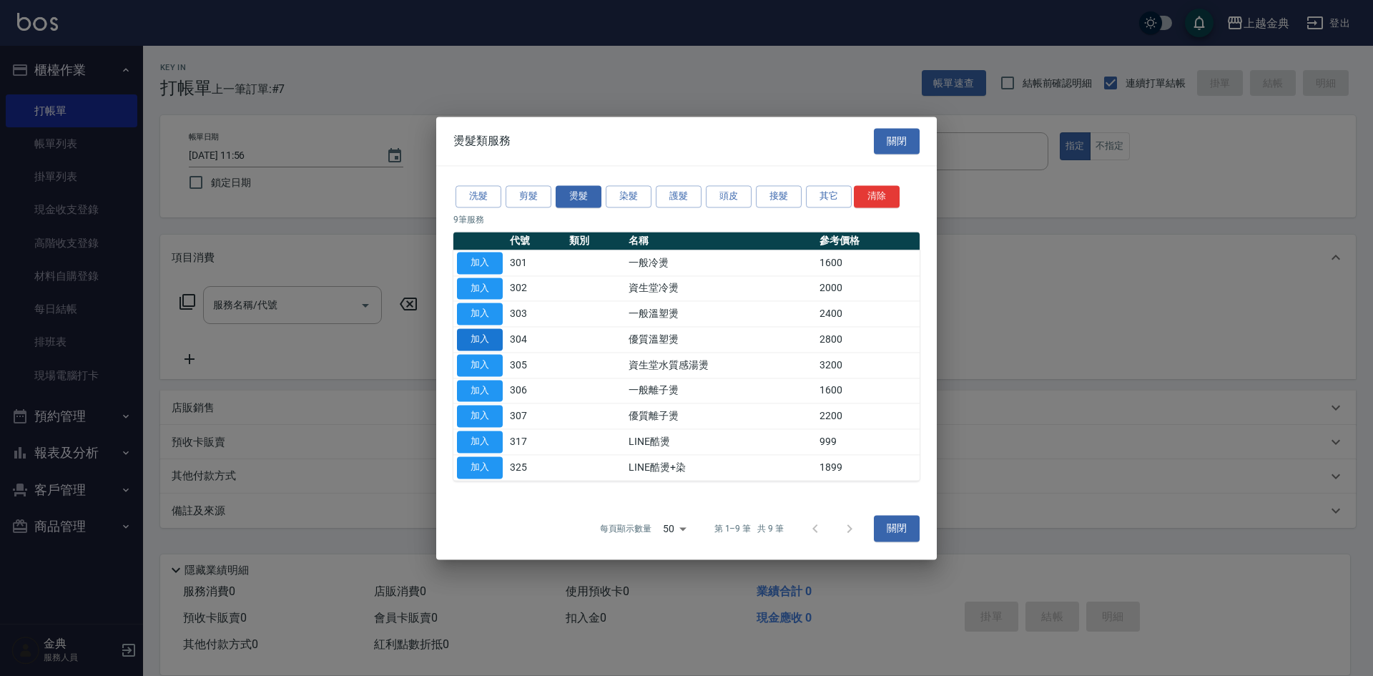
drag, startPoint x: 486, startPoint y: 338, endPoint x: 458, endPoint y: 341, distance: 28.0
click at [486, 338] on button "加入" at bounding box center [480, 339] width 46 height 22
type input "優質溫塑燙(304)"
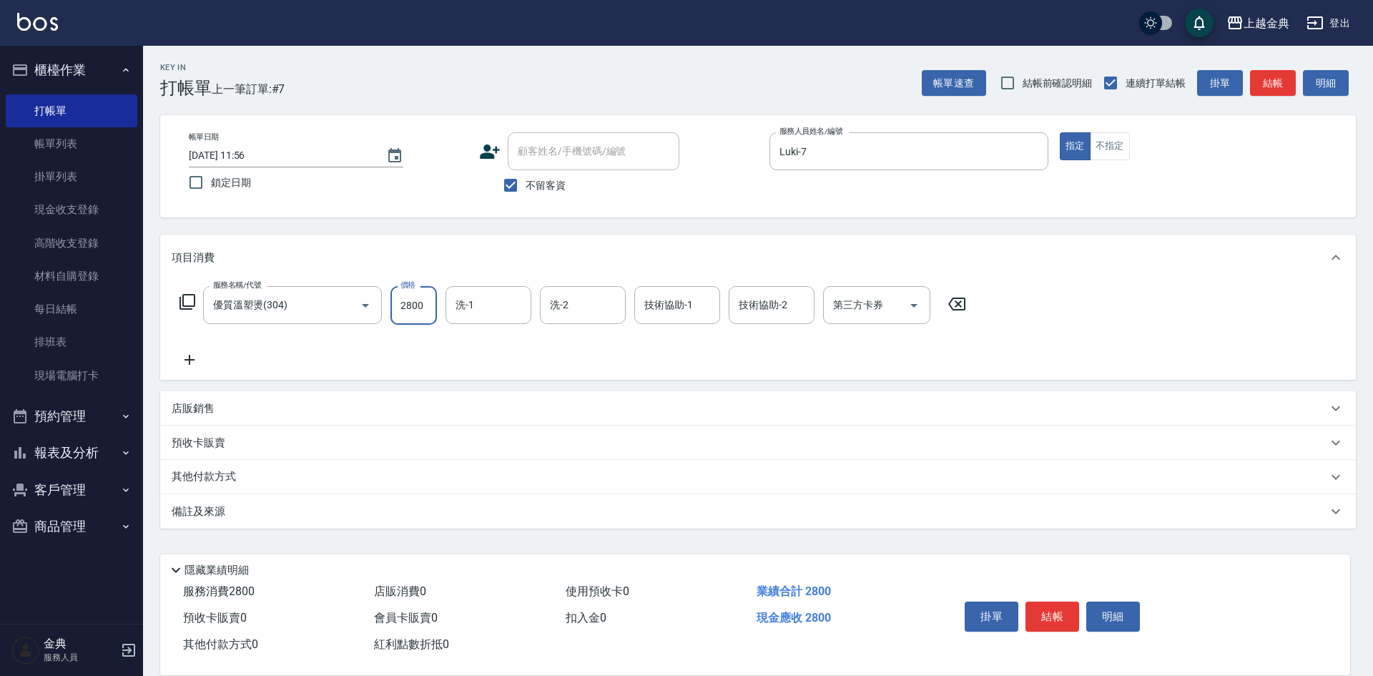
click at [423, 311] on input "2800" at bounding box center [413, 305] width 46 height 39
type input "3899"
click at [192, 473] on p "其他付款方式" at bounding box center [208, 477] width 72 height 16
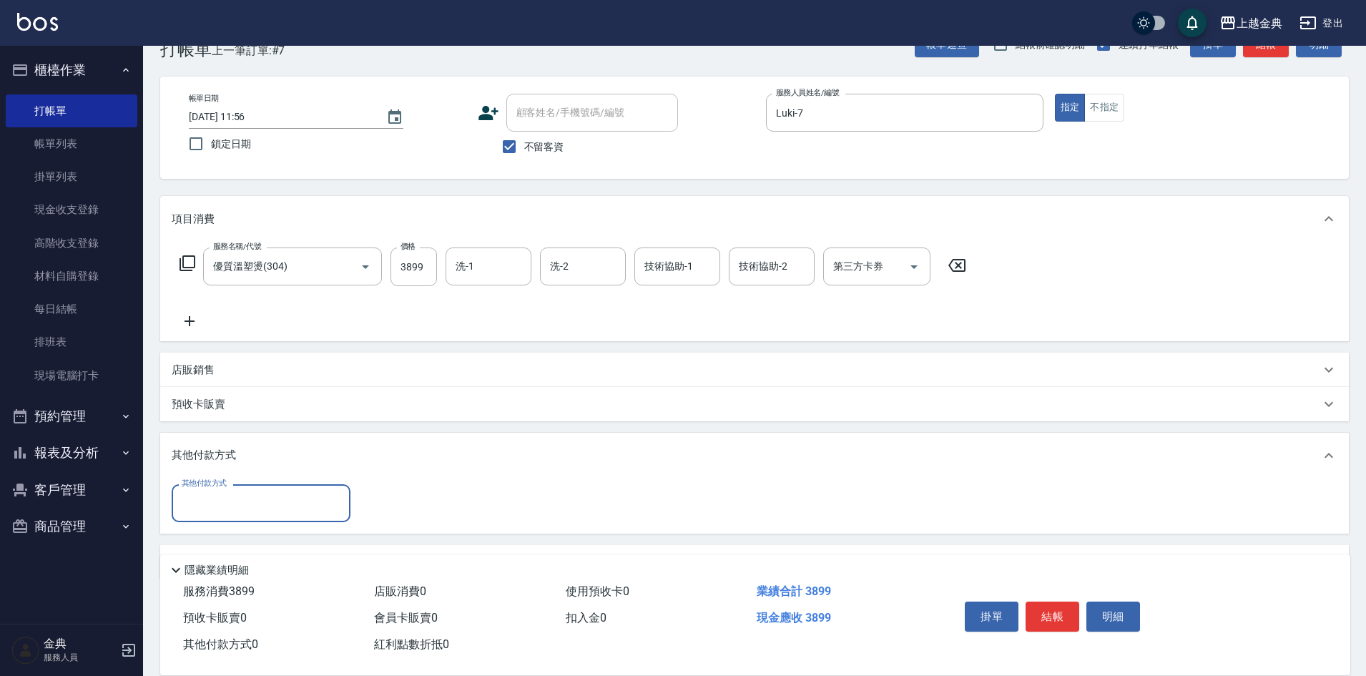
scroll to position [79, 0]
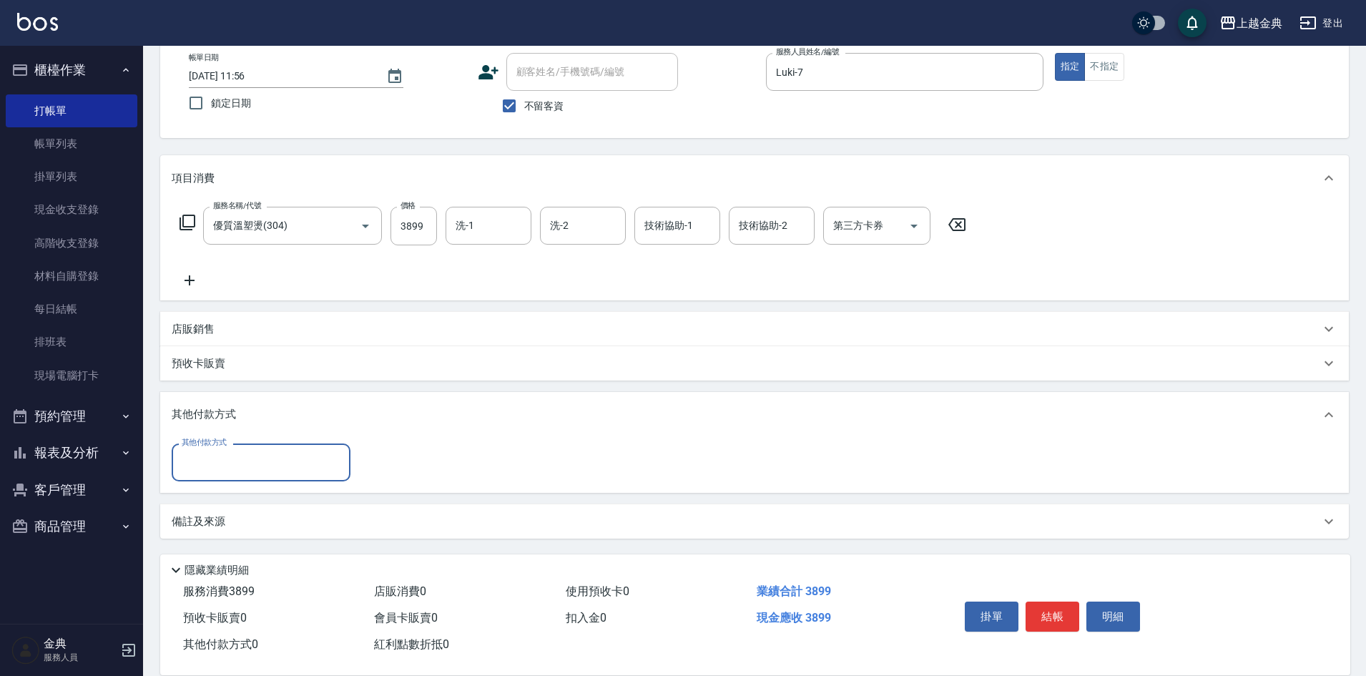
click at [210, 460] on input "其他付款方式" at bounding box center [261, 462] width 166 height 25
click at [220, 527] on span "信用卡" at bounding box center [261, 523] width 179 height 24
type input "信用卡"
type input "3899"
click at [1066, 612] on button "結帳" at bounding box center [1053, 616] width 54 height 30
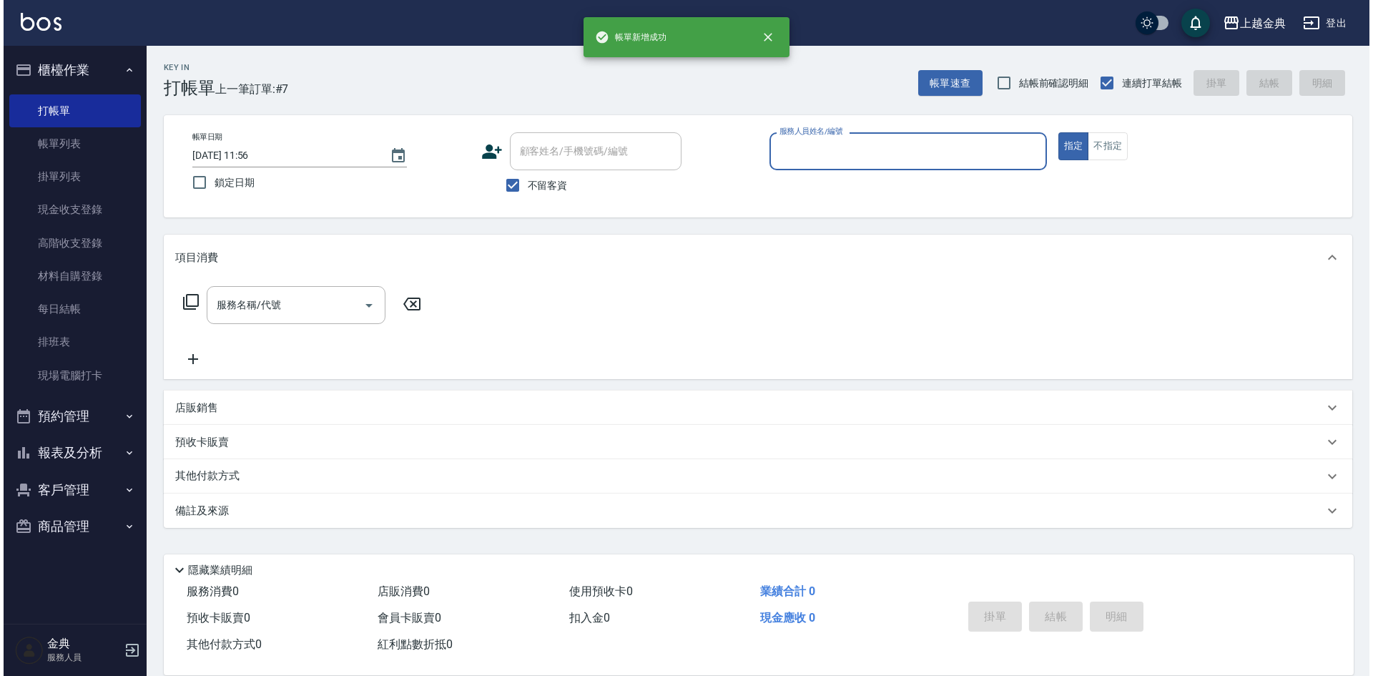
scroll to position [0, 0]
